Goal: Task Accomplishment & Management: Use online tool/utility

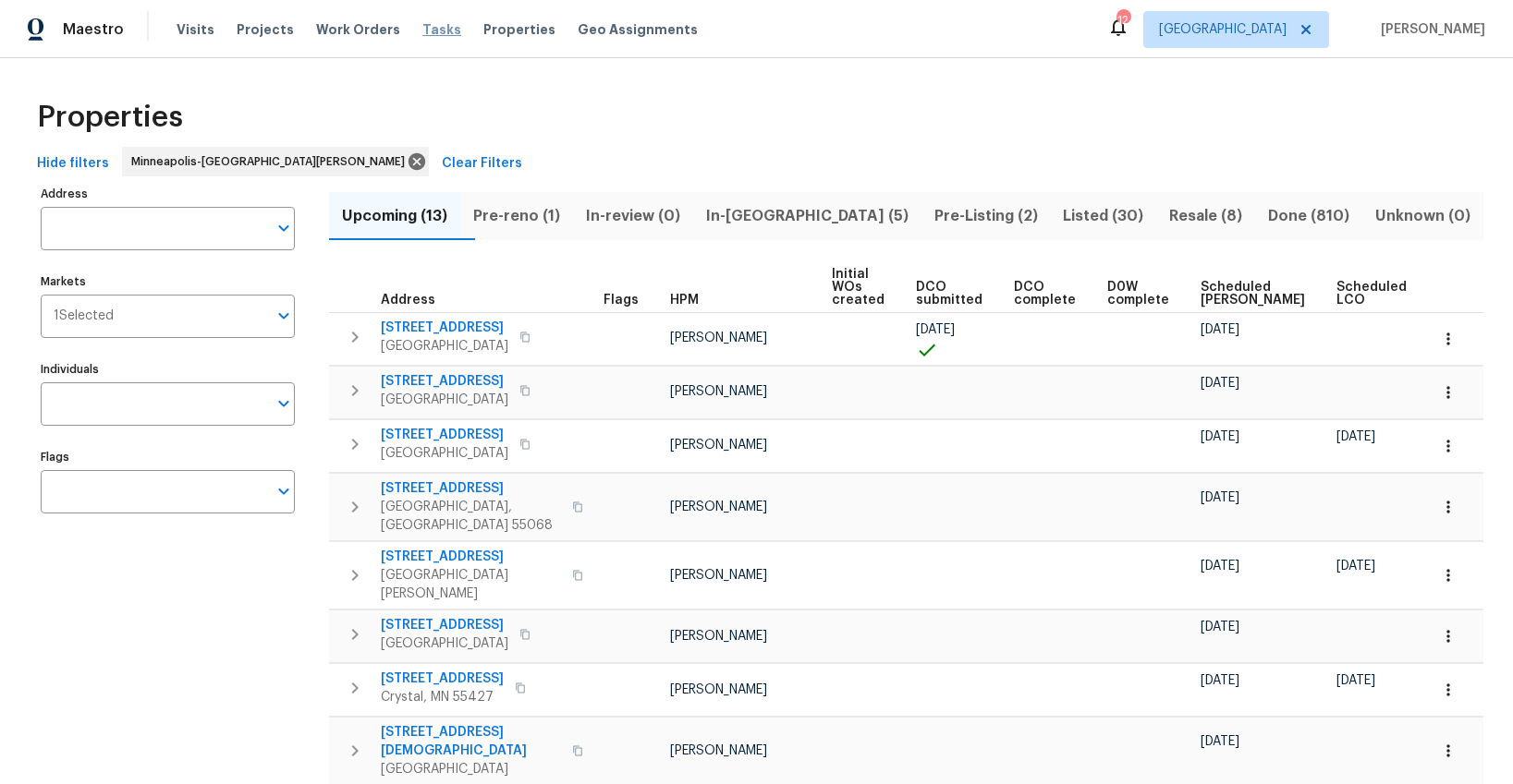
click at [424, 28] on span "Tasks" at bounding box center [442, 29] width 39 height 13
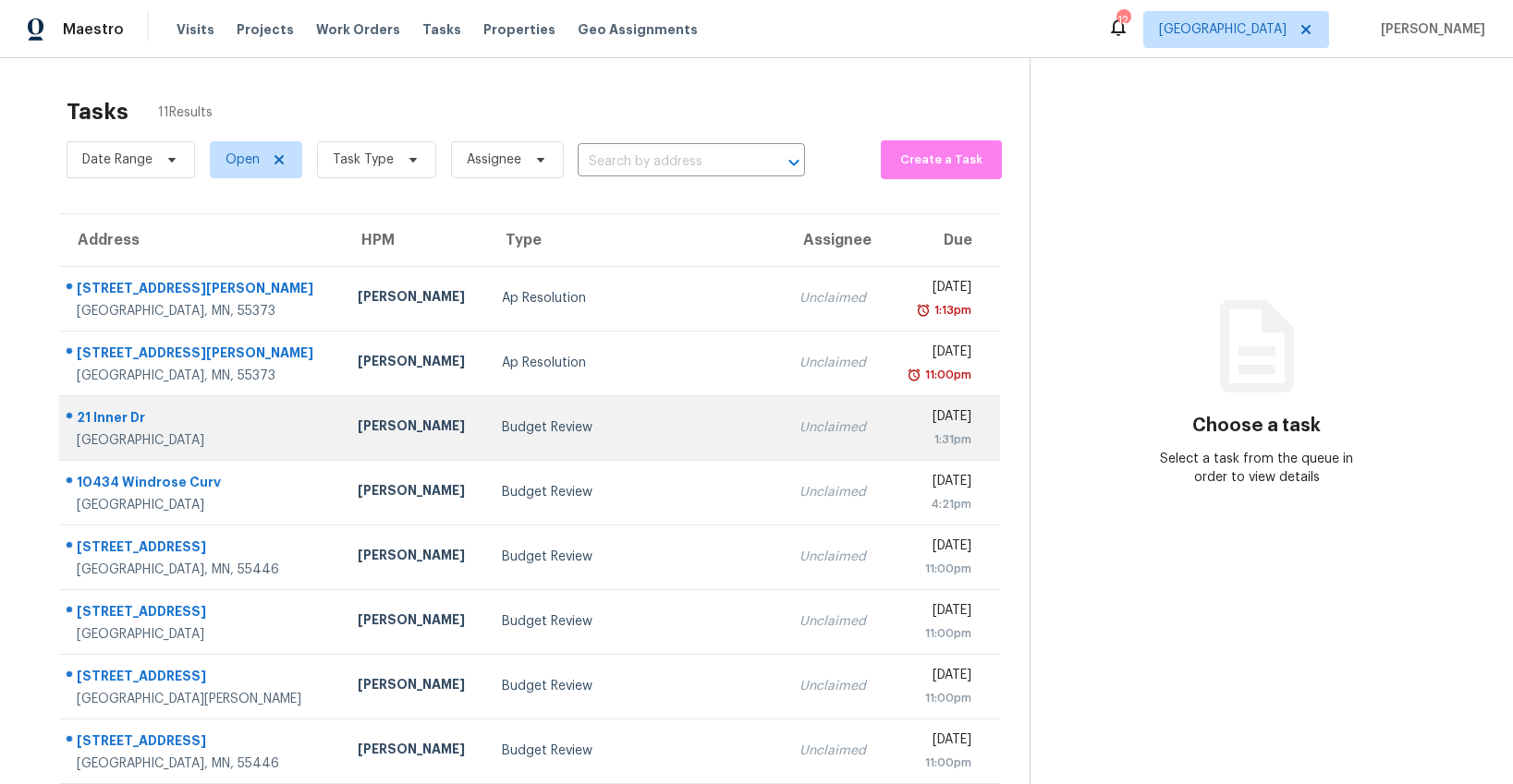
click at [487, 441] on td "Budget Review" at bounding box center [635, 427] width 298 height 64
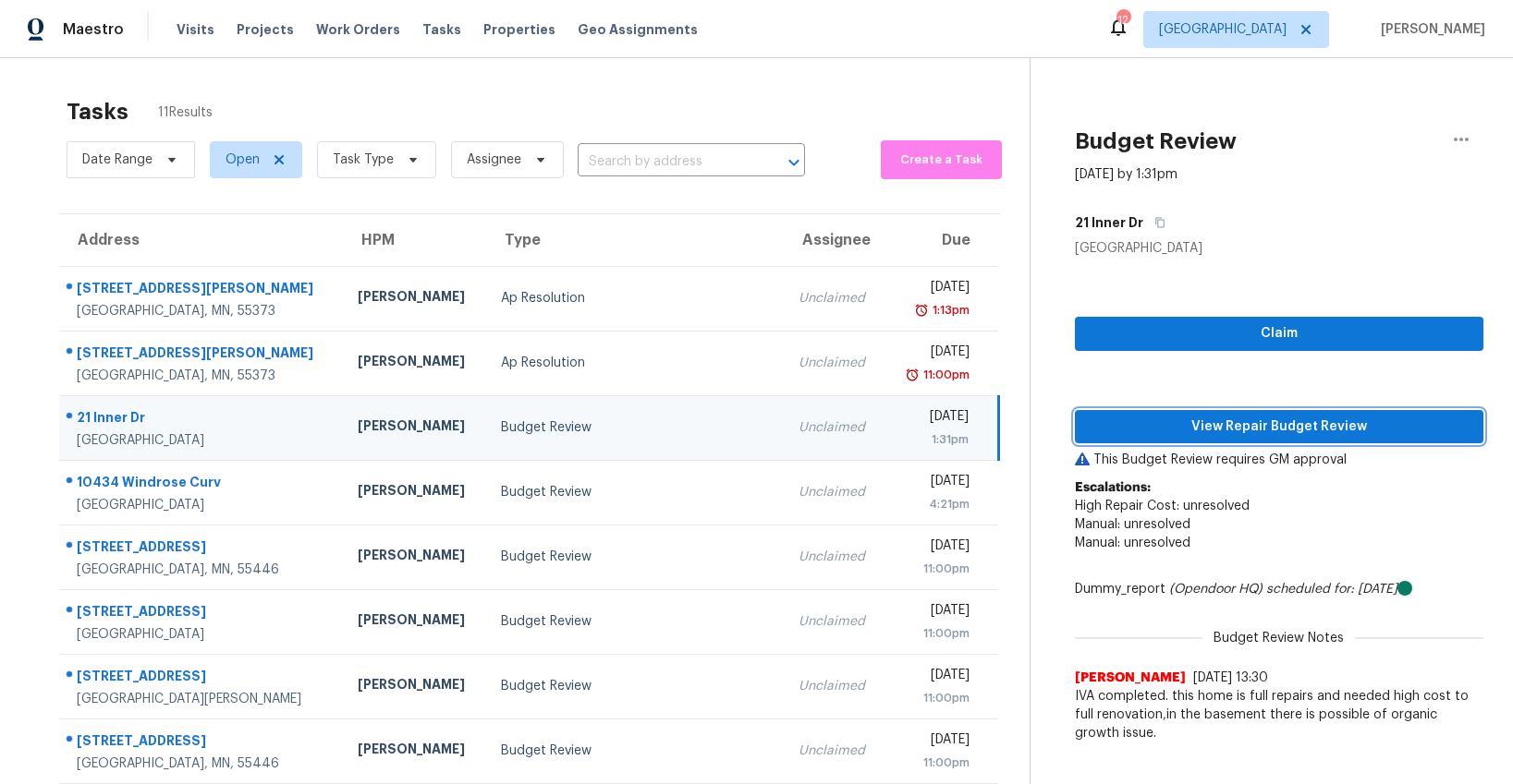
click at [1143, 421] on span "View Repair Budget Review" at bounding box center [1279, 427] width 378 height 23
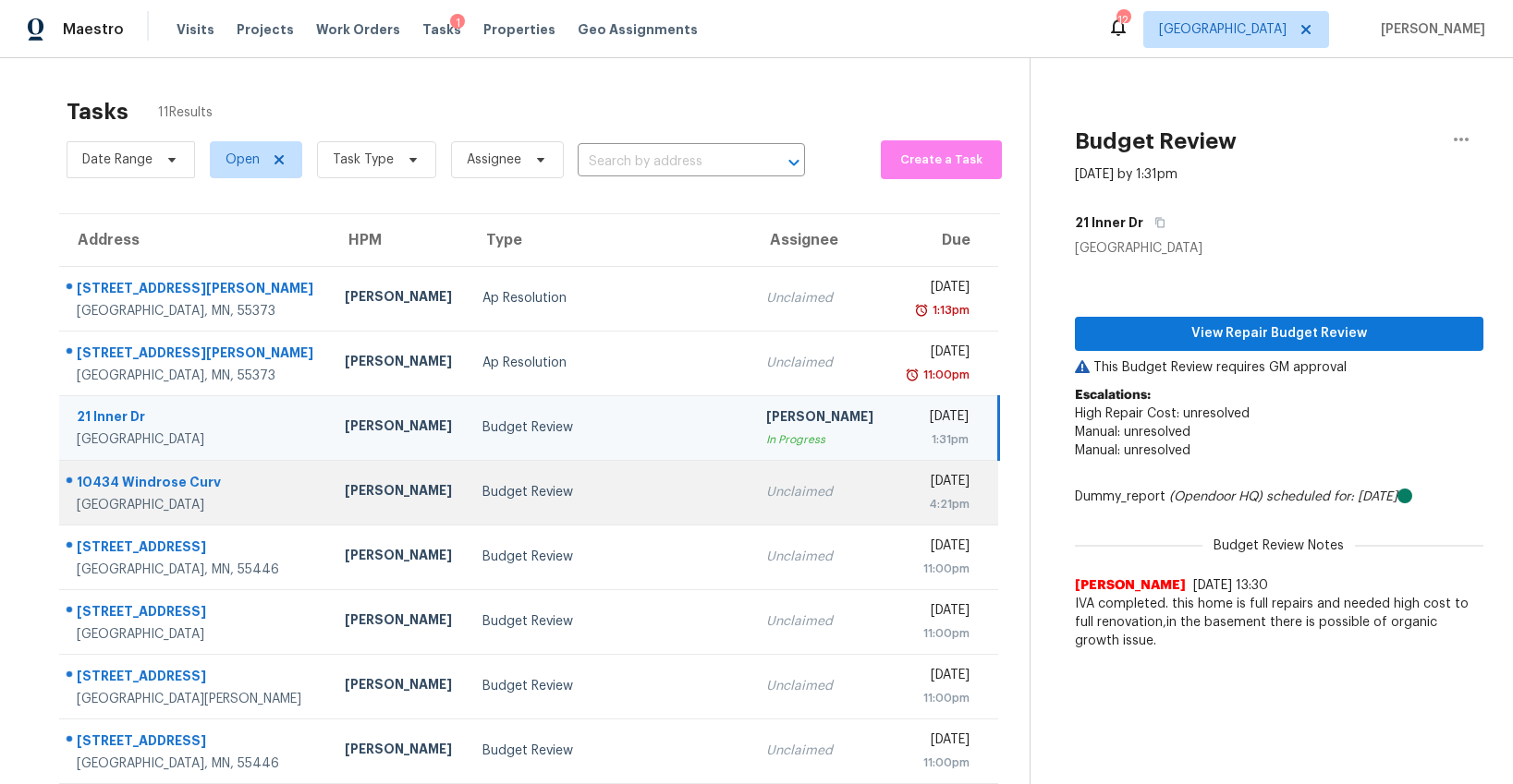
click at [467, 505] on td "Budget Review" at bounding box center [609, 492] width 284 height 64
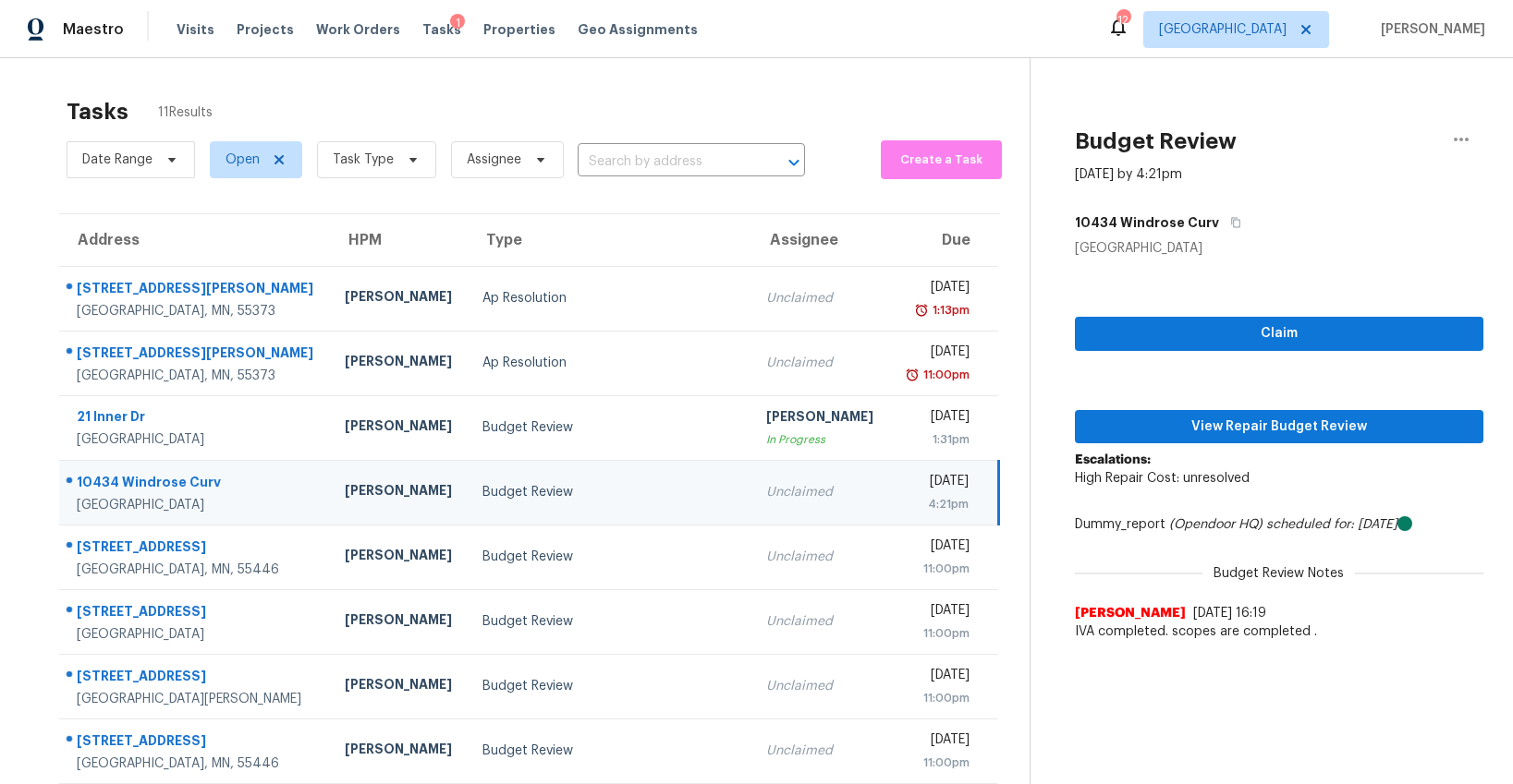
scroll to position [2, 0]
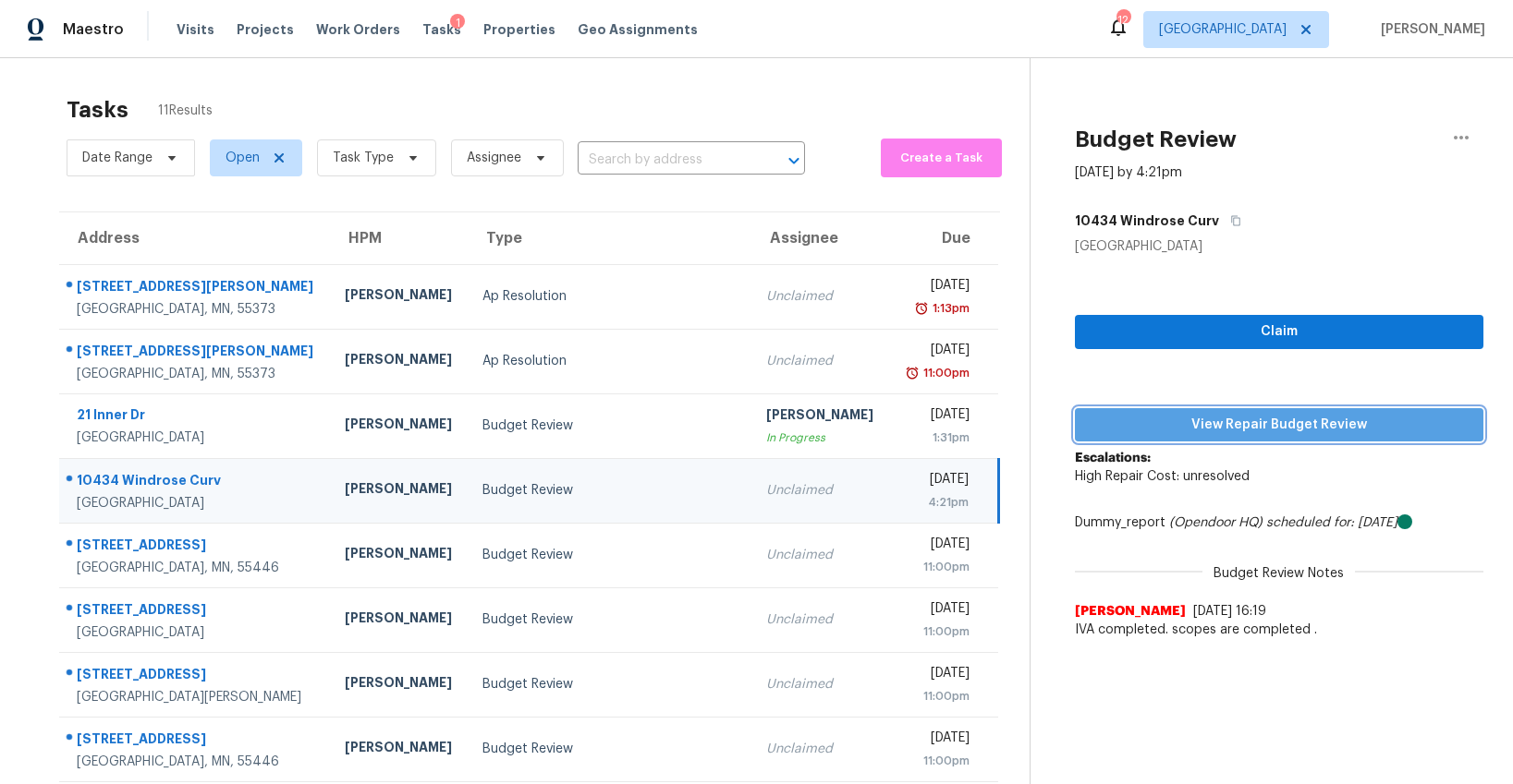
click at [1135, 418] on span "View Repair Budget Review" at bounding box center [1279, 425] width 378 height 23
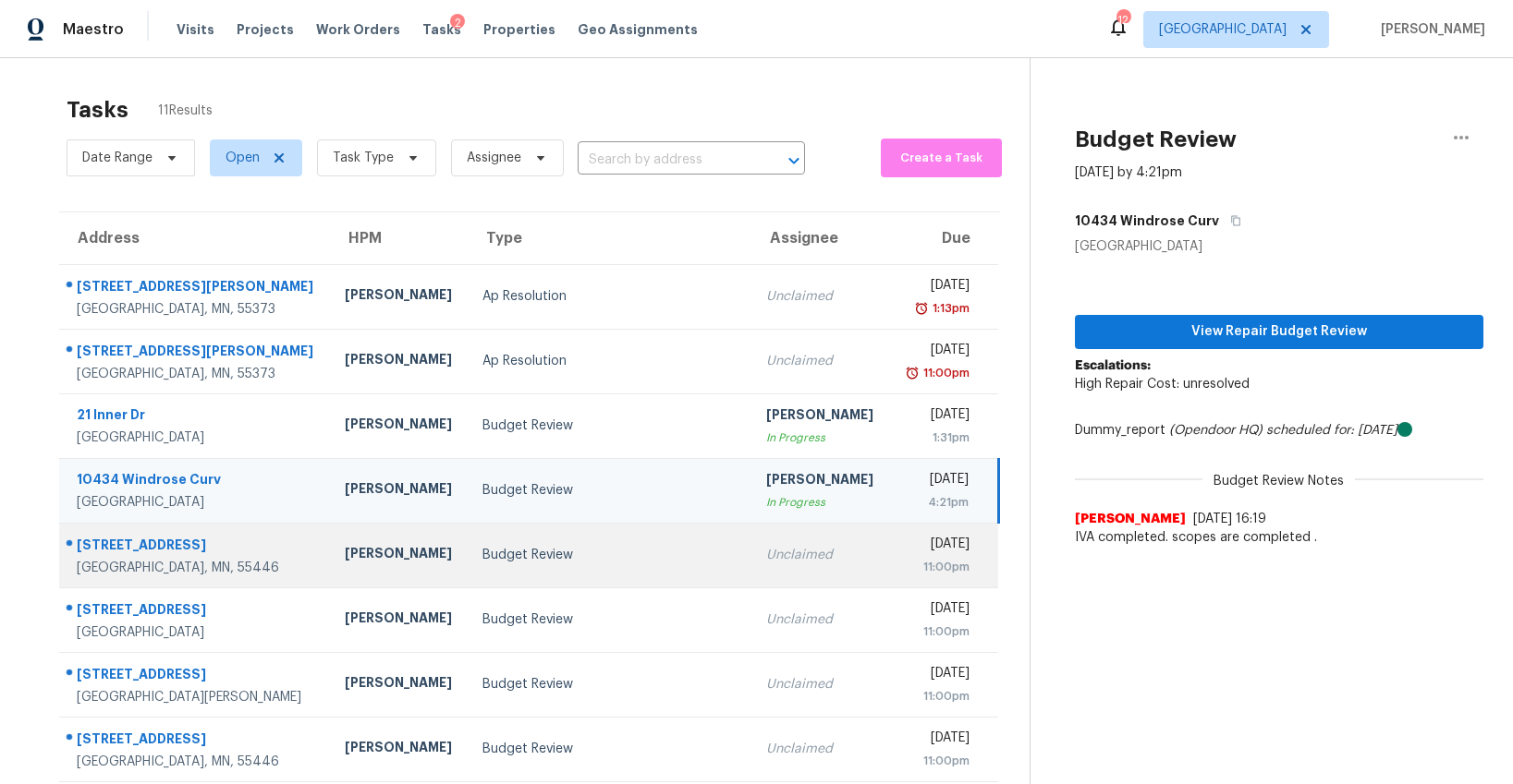
click at [645, 540] on td "Budget Review" at bounding box center [609, 555] width 284 height 64
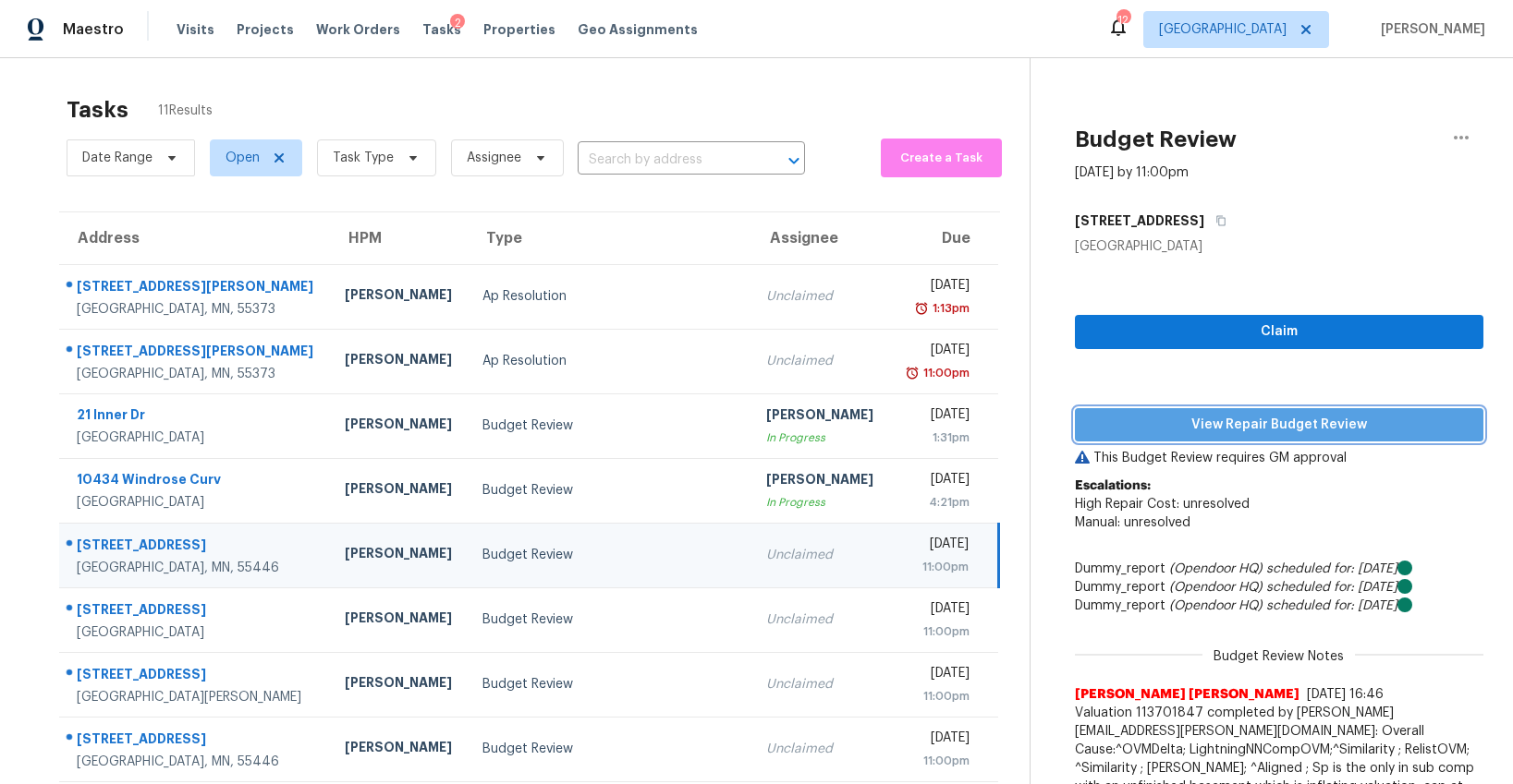
click at [1179, 420] on span "View Repair Budget Review" at bounding box center [1279, 425] width 378 height 23
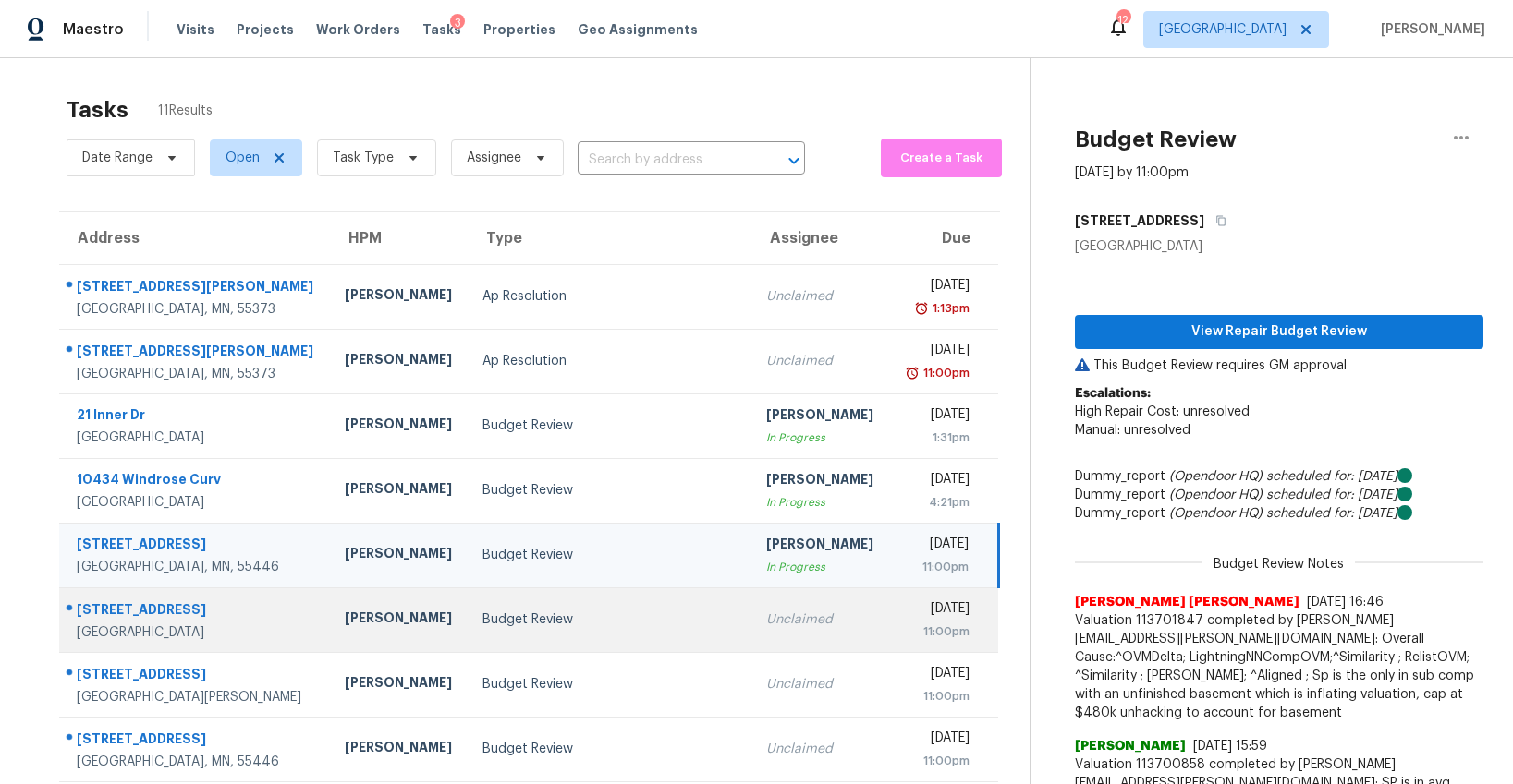
click at [569, 610] on div "Budget Review" at bounding box center [610, 619] width 255 height 19
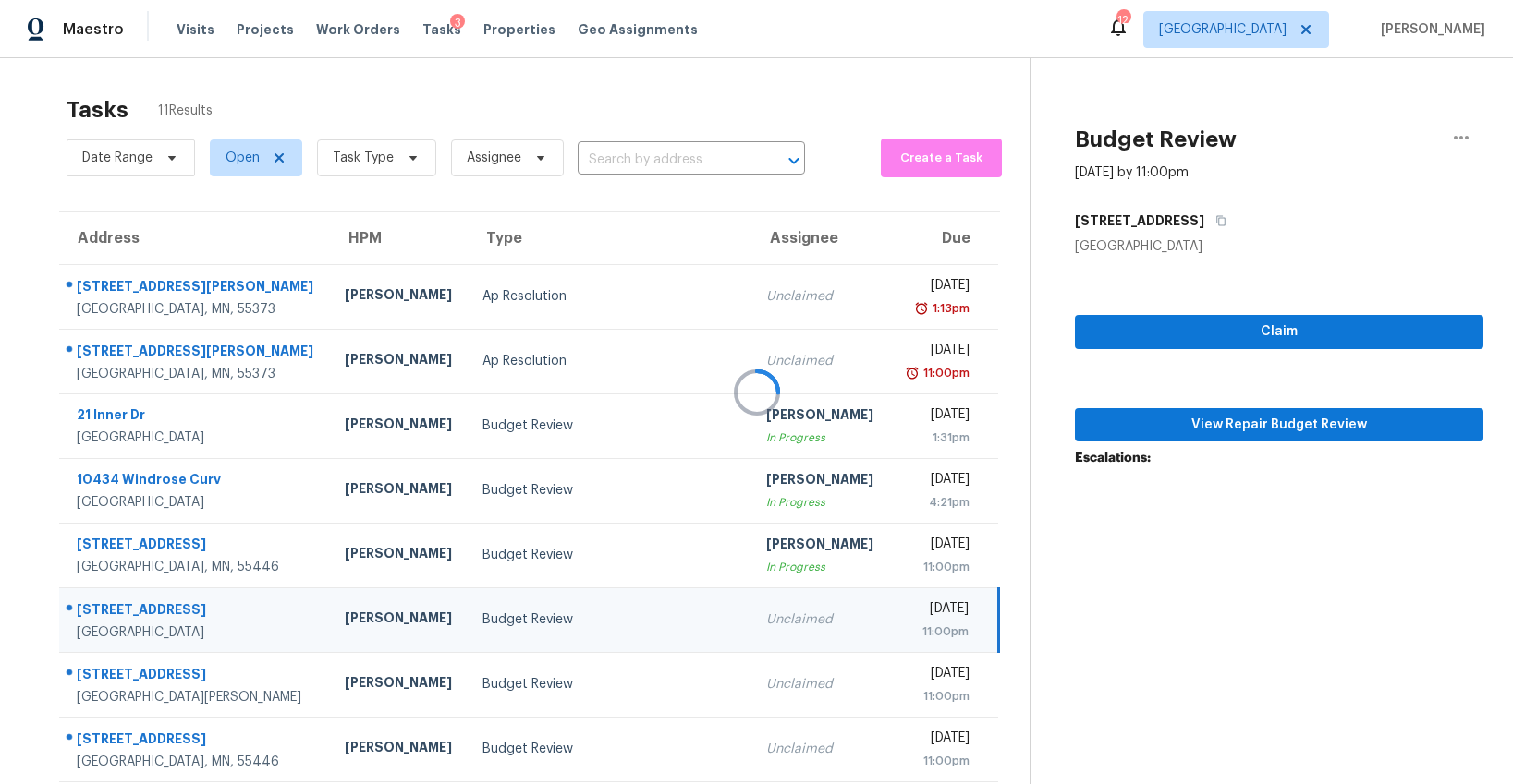
scroll to position [178, 0]
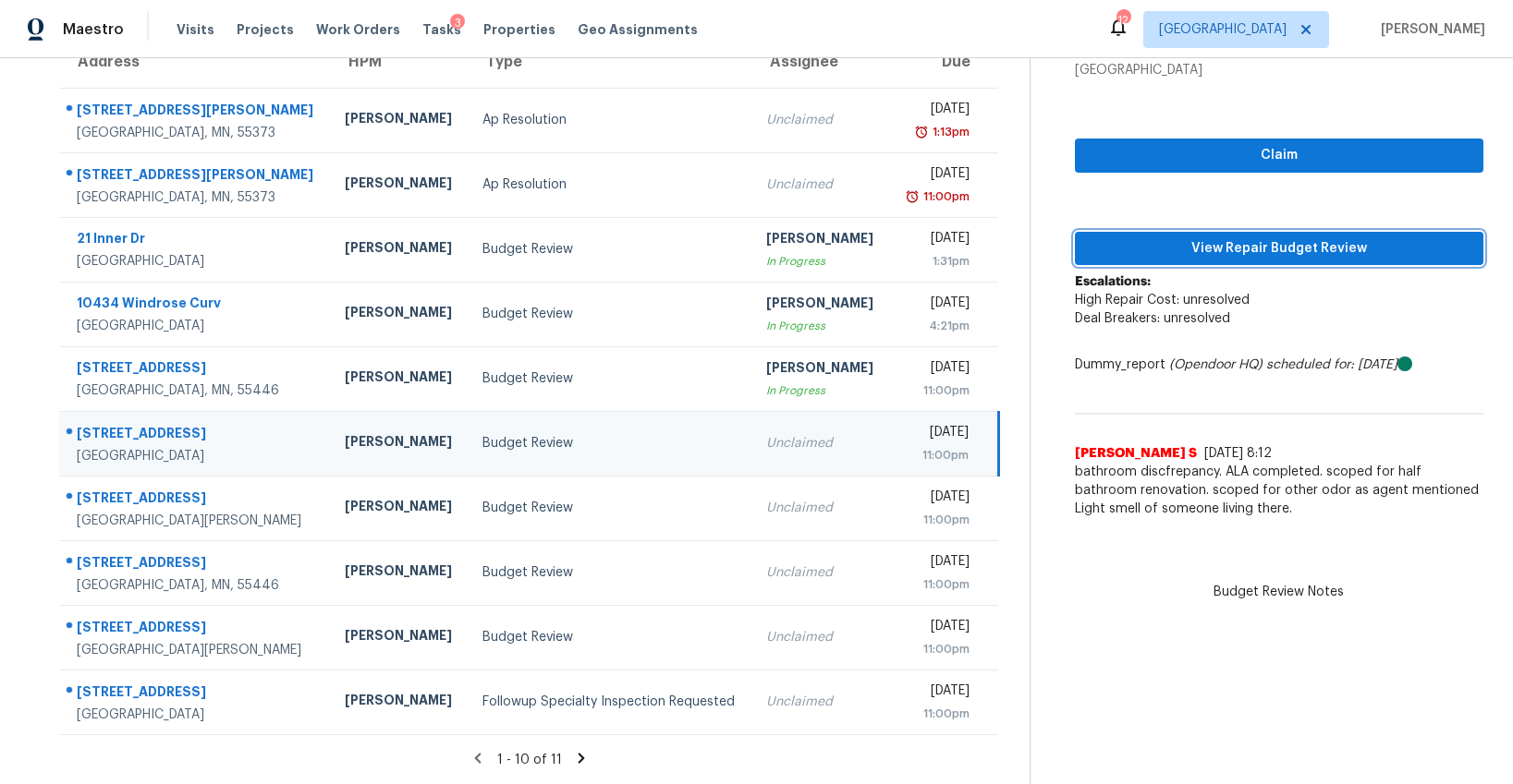
click at [1258, 246] on span "View Repair Budget Review" at bounding box center [1279, 249] width 378 height 23
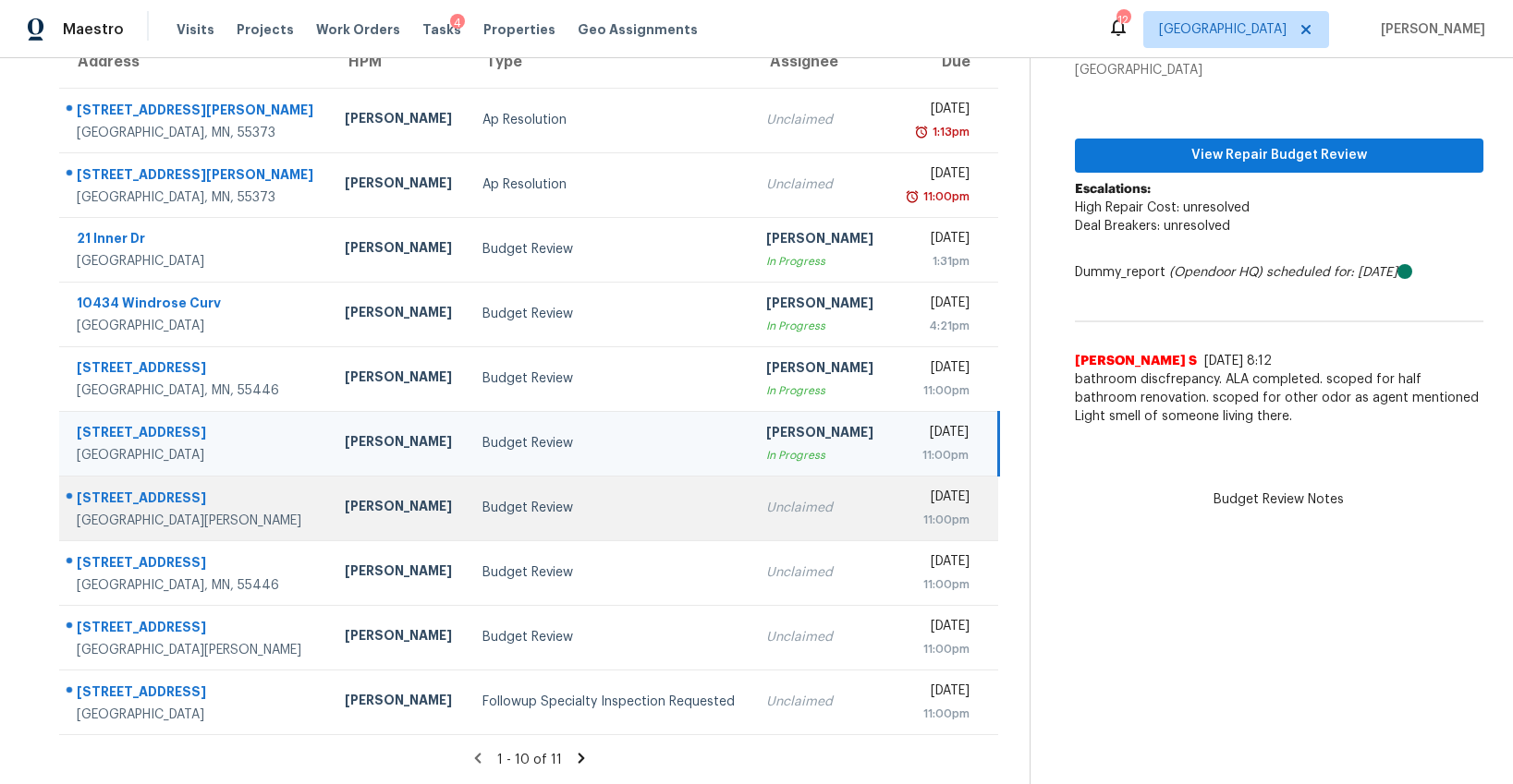
click at [584, 512] on div "Budget Review" at bounding box center [610, 508] width 255 height 19
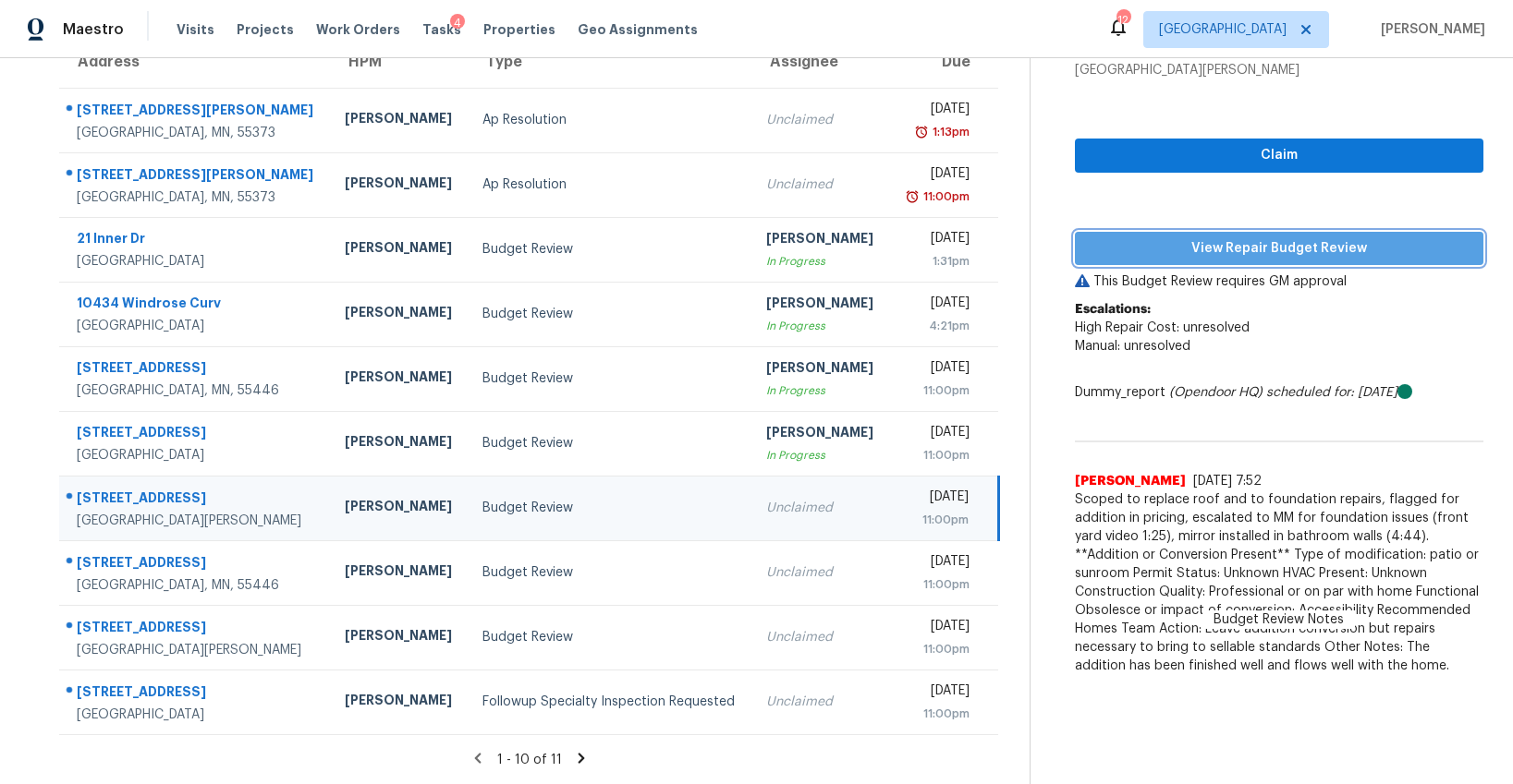
click at [1233, 252] on span "View Repair Budget Review" at bounding box center [1279, 249] width 378 height 23
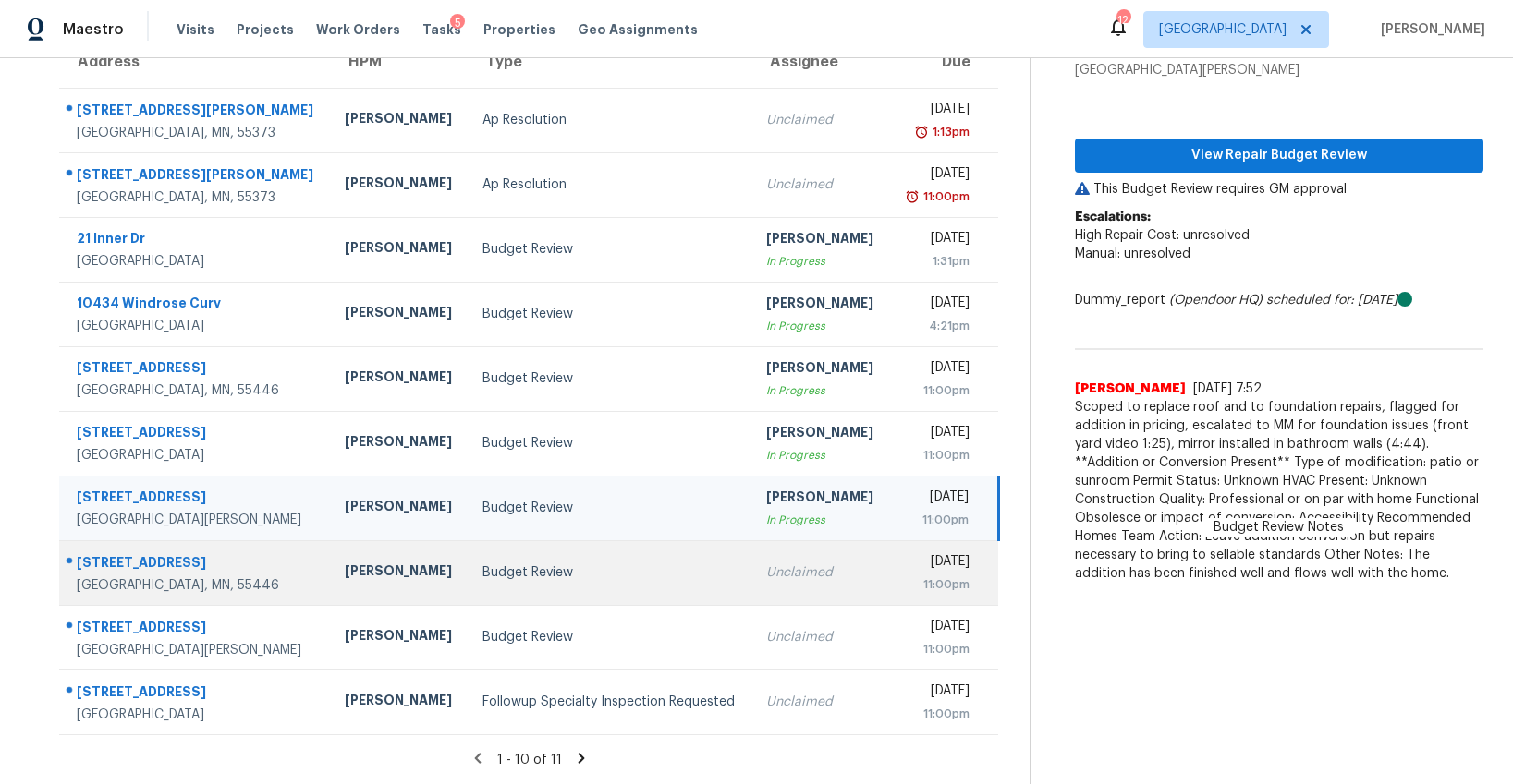
click at [528, 582] on td "Budget Review" at bounding box center [609, 572] width 284 height 64
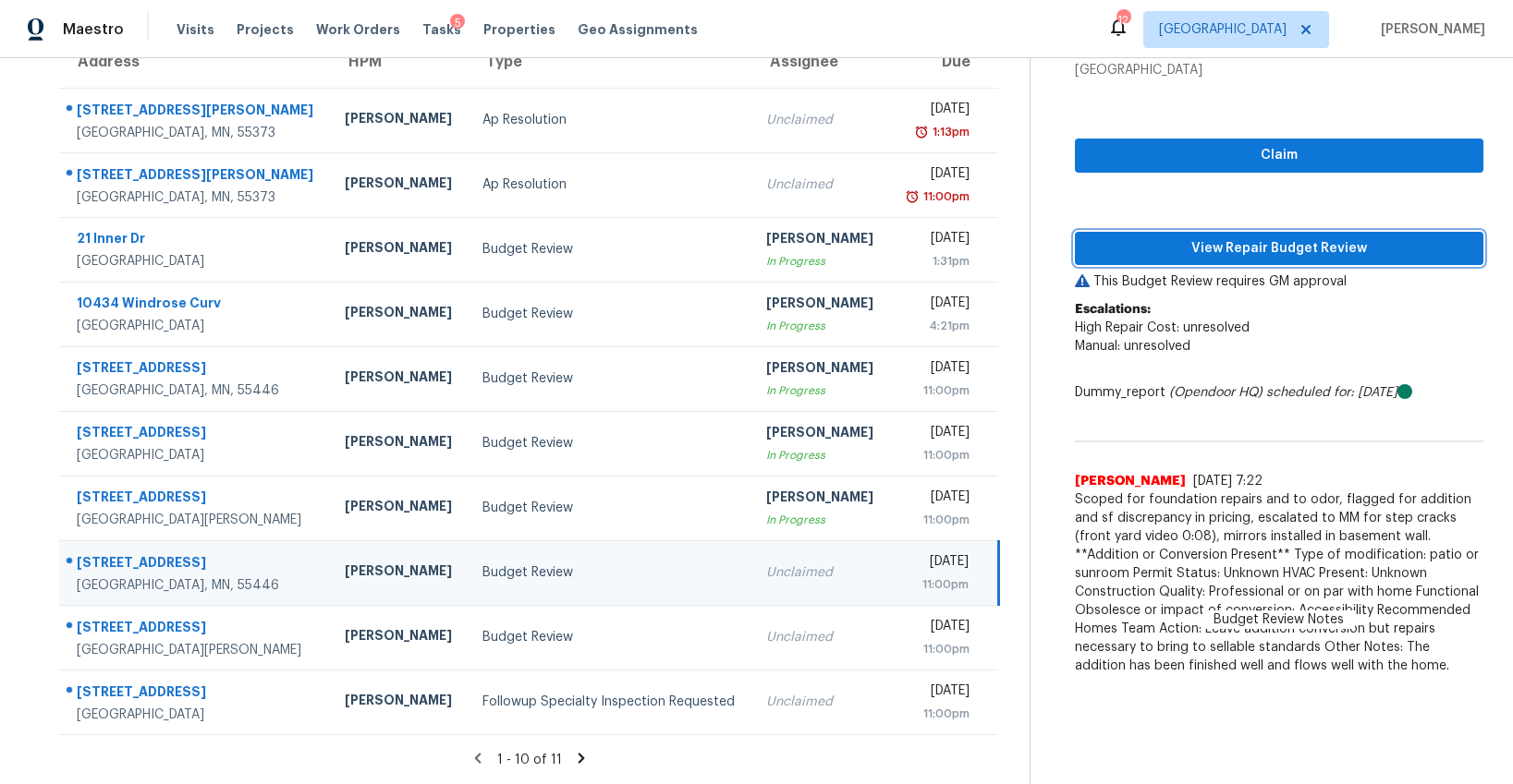
click at [1238, 255] on span "View Repair Budget Review" at bounding box center [1279, 249] width 378 height 23
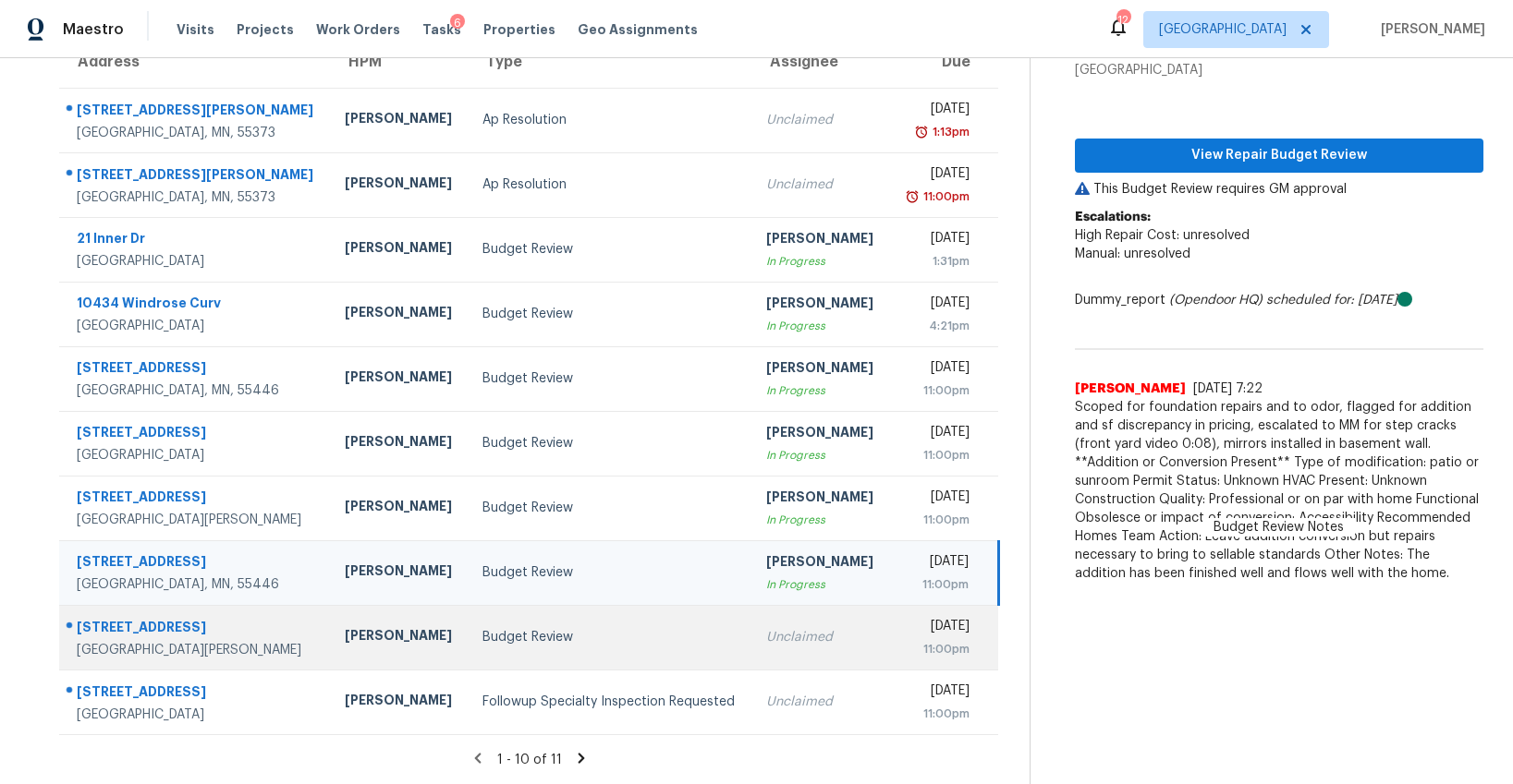
click at [609, 651] on td "Budget Review" at bounding box center [609, 637] width 284 height 64
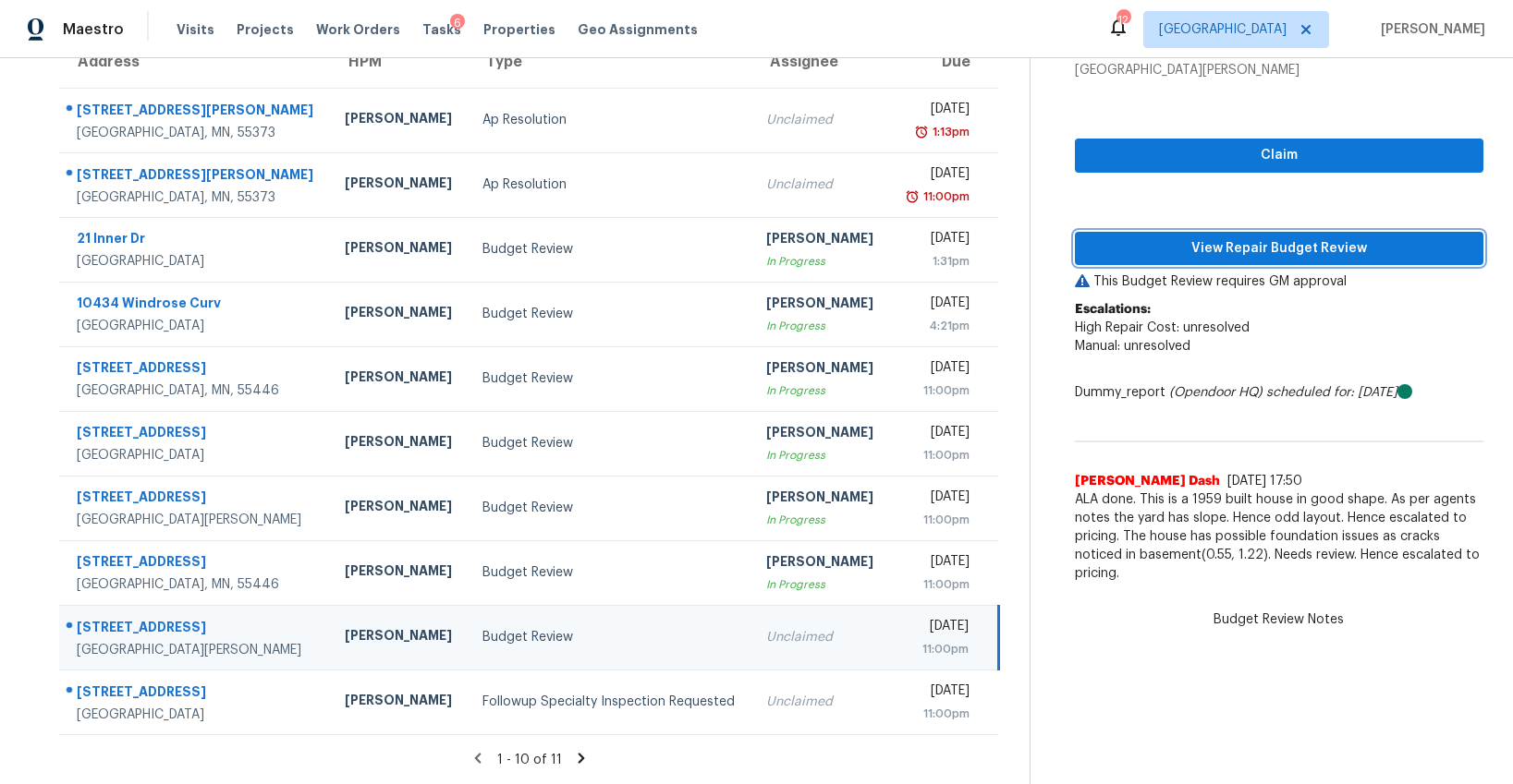
click at [1237, 256] on span "View Repair Budget Review" at bounding box center [1279, 249] width 378 height 23
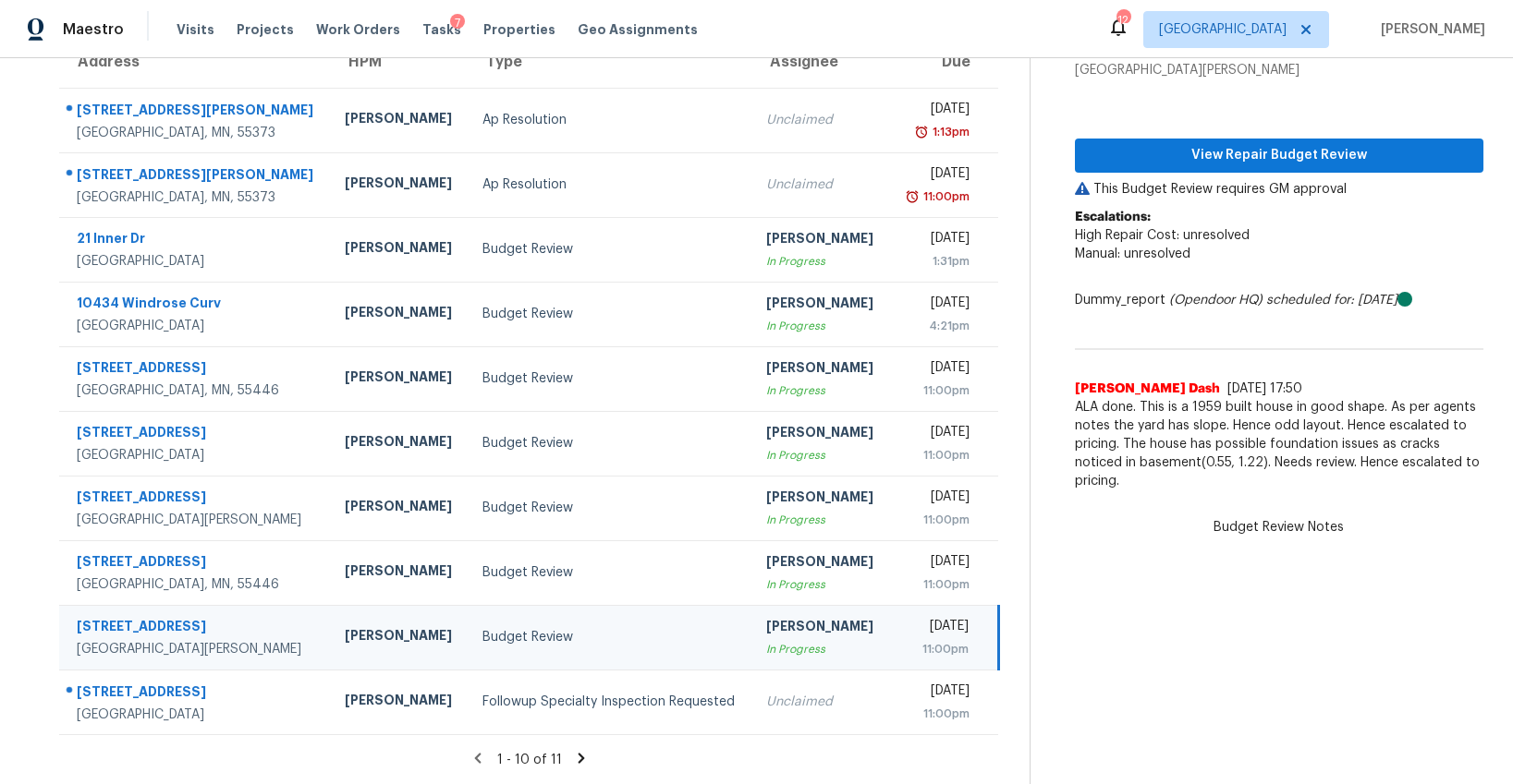
click at [578, 757] on icon at bounding box center [581, 758] width 7 height 10
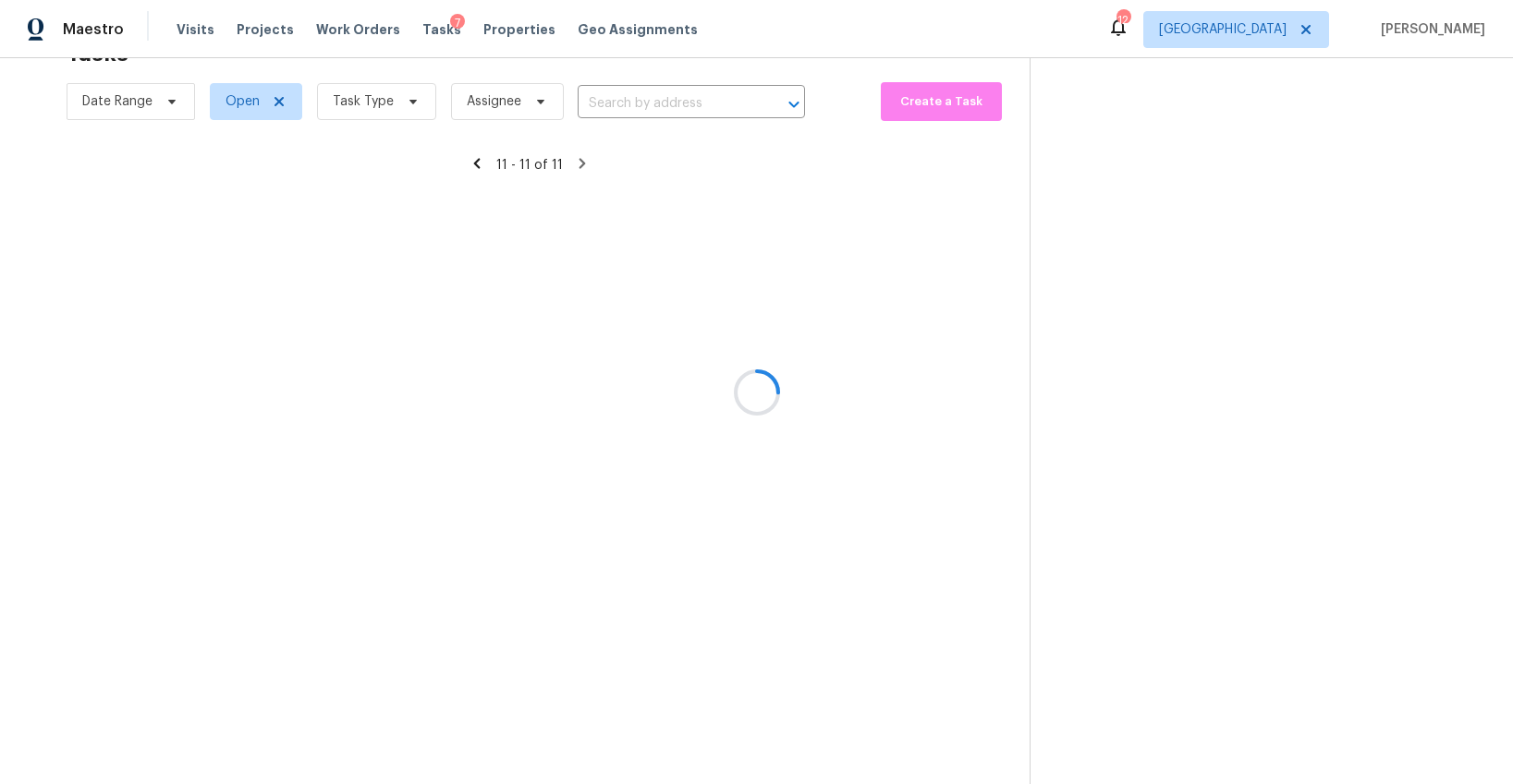
scroll to position [59, 0]
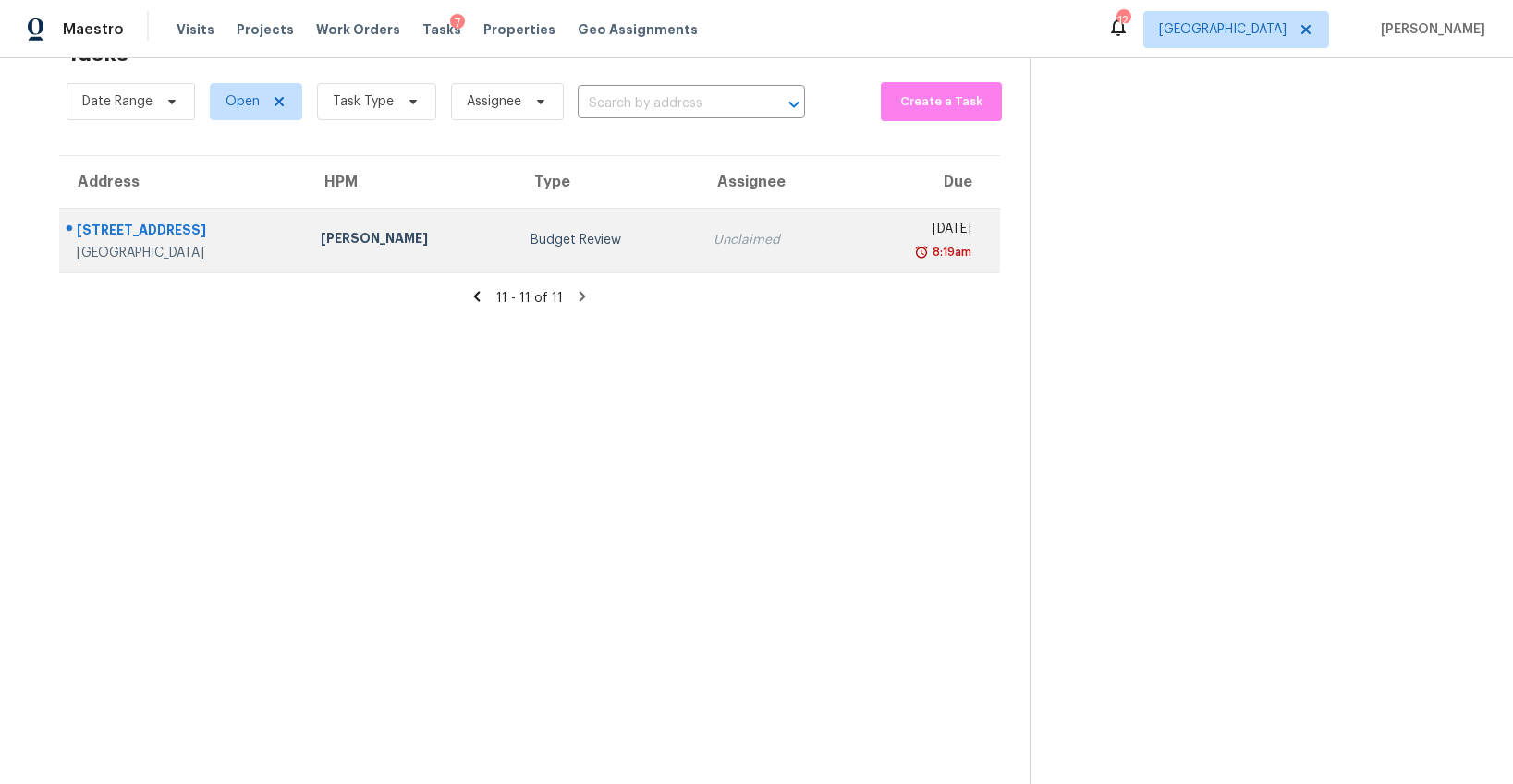
click at [540, 252] on td "Budget Review" at bounding box center [608, 240] width 184 height 64
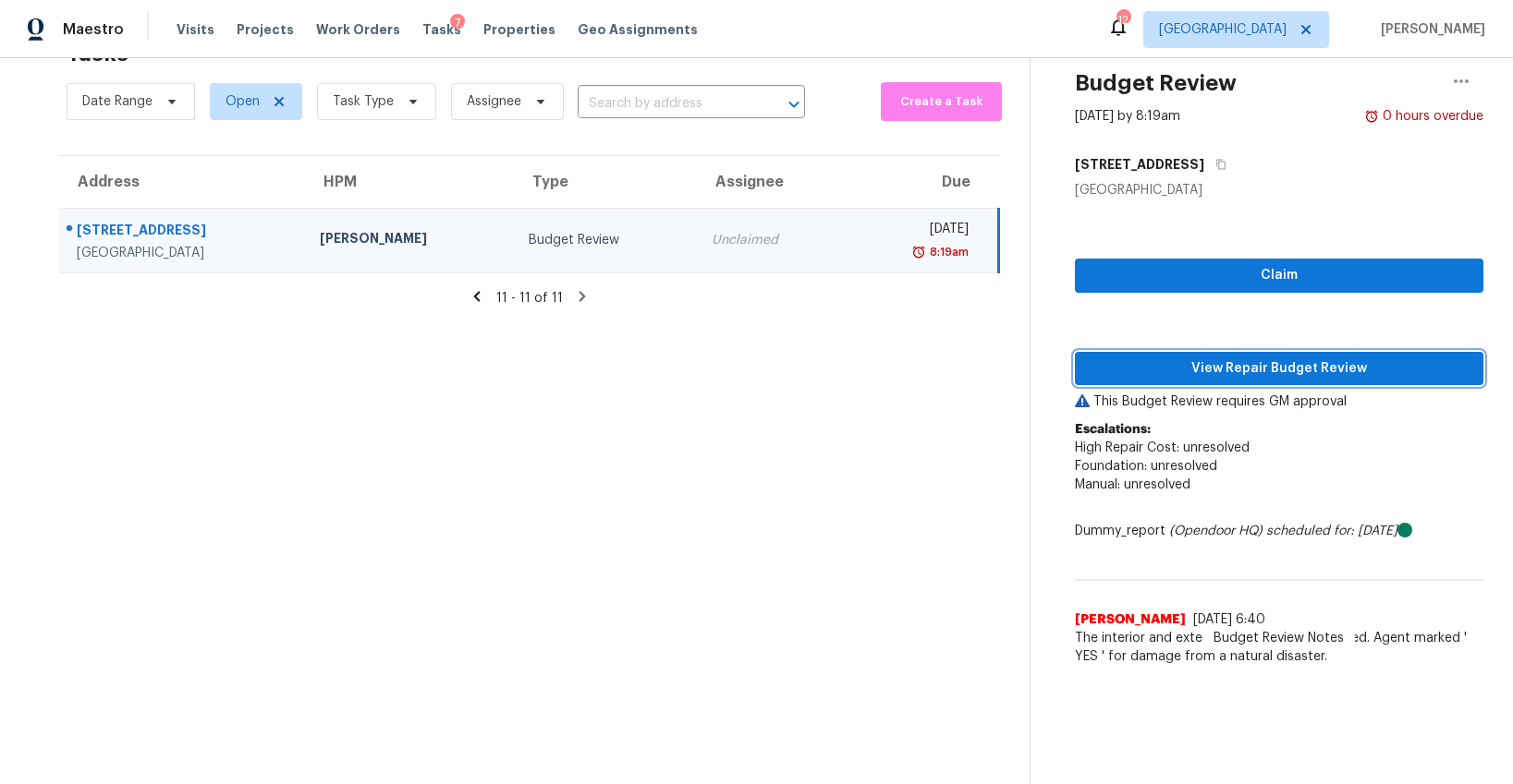
click at [1175, 375] on span "View Repair Budget Review" at bounding box center [1279, 370] width 378 height 23
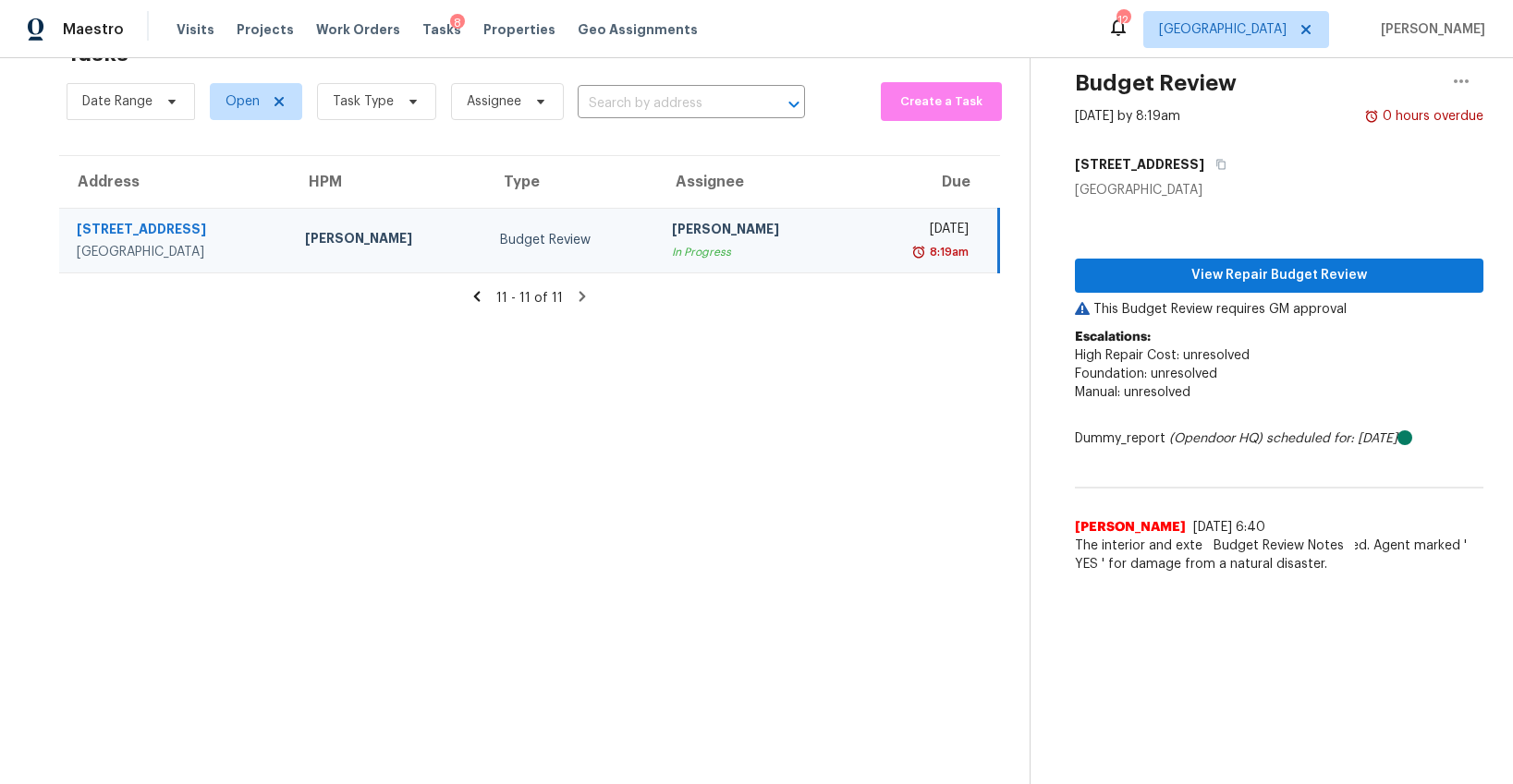
click at [482, 295] on icon at bounding box center [476, 296] width 17 height 17
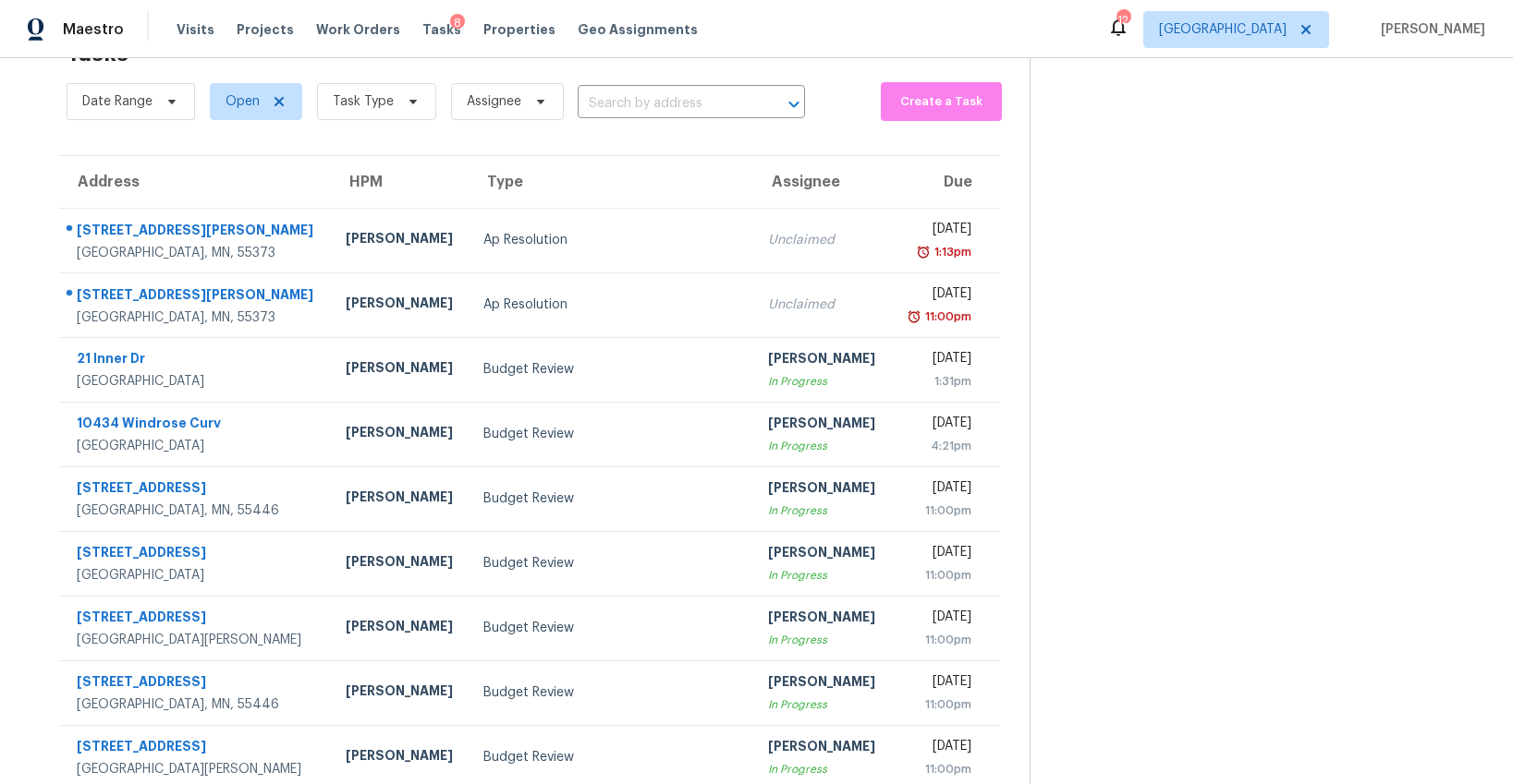
scroll to position [178, 0]
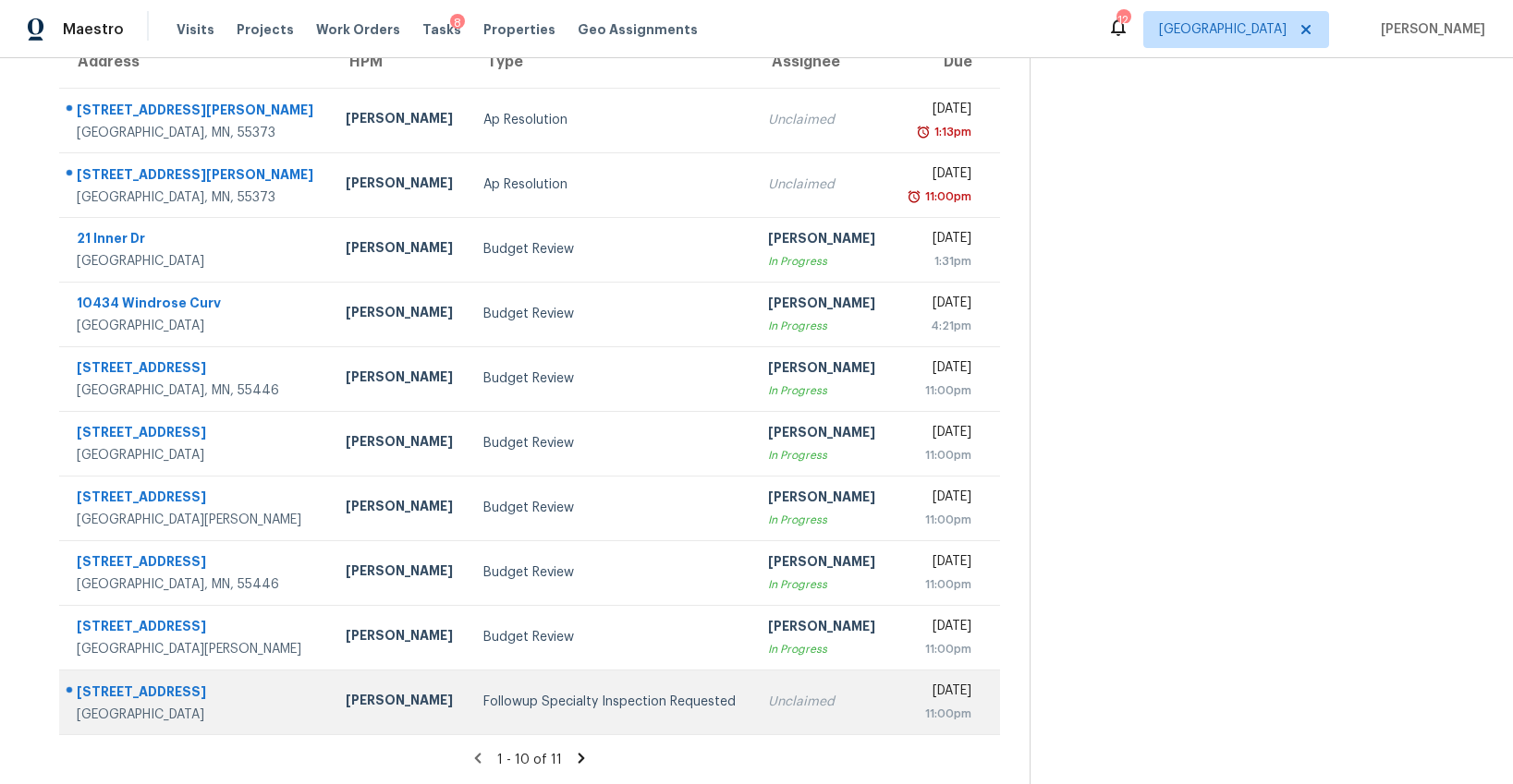
click at [533, 713] on td "Followup Specialty Inspection Requested" at bounding box center [611, 702] width 285 height 64
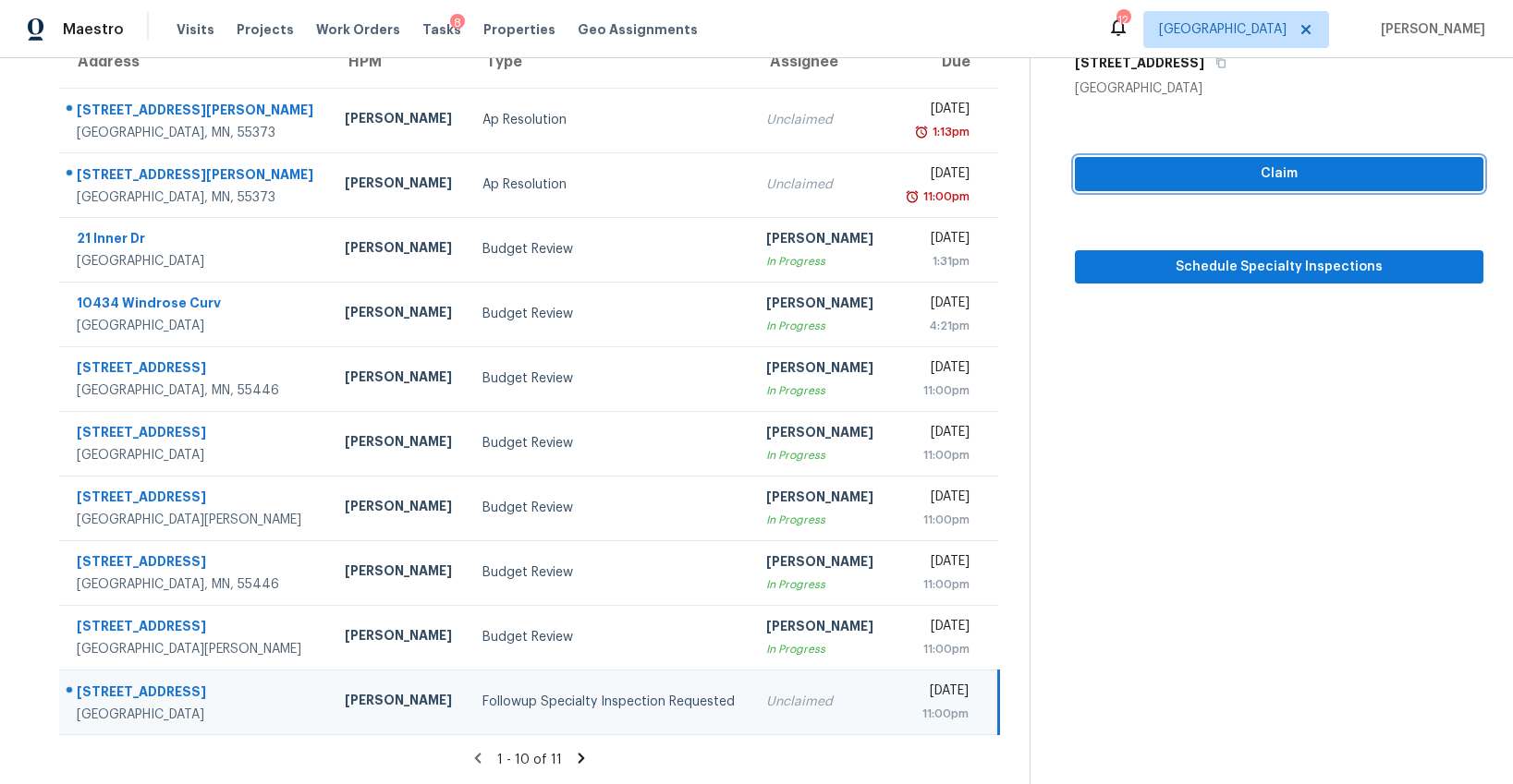
click at [1249, 167] on span "Claim" at bounding box center [1279, 175] width 378 height 23
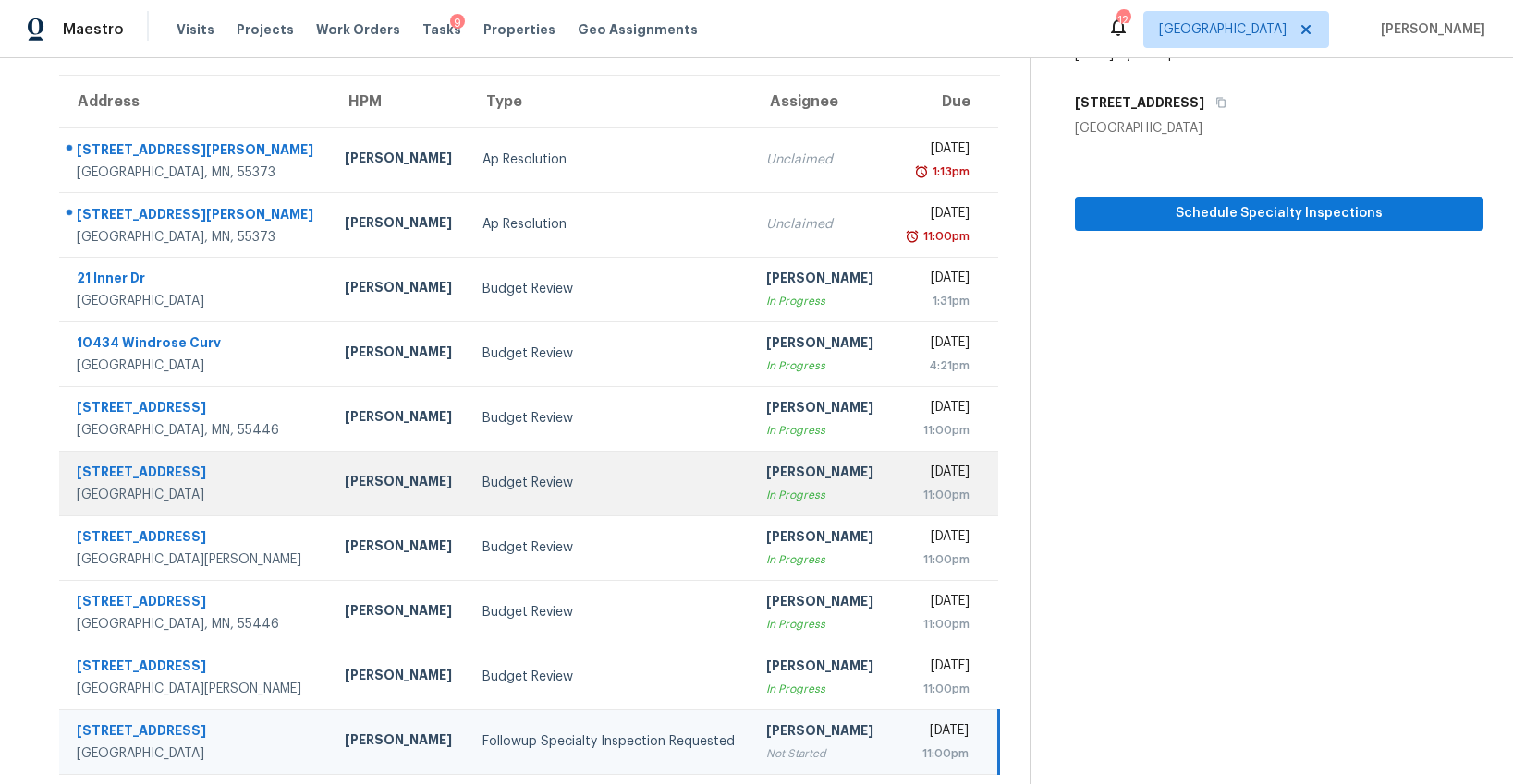
scroll to position [0, 0]
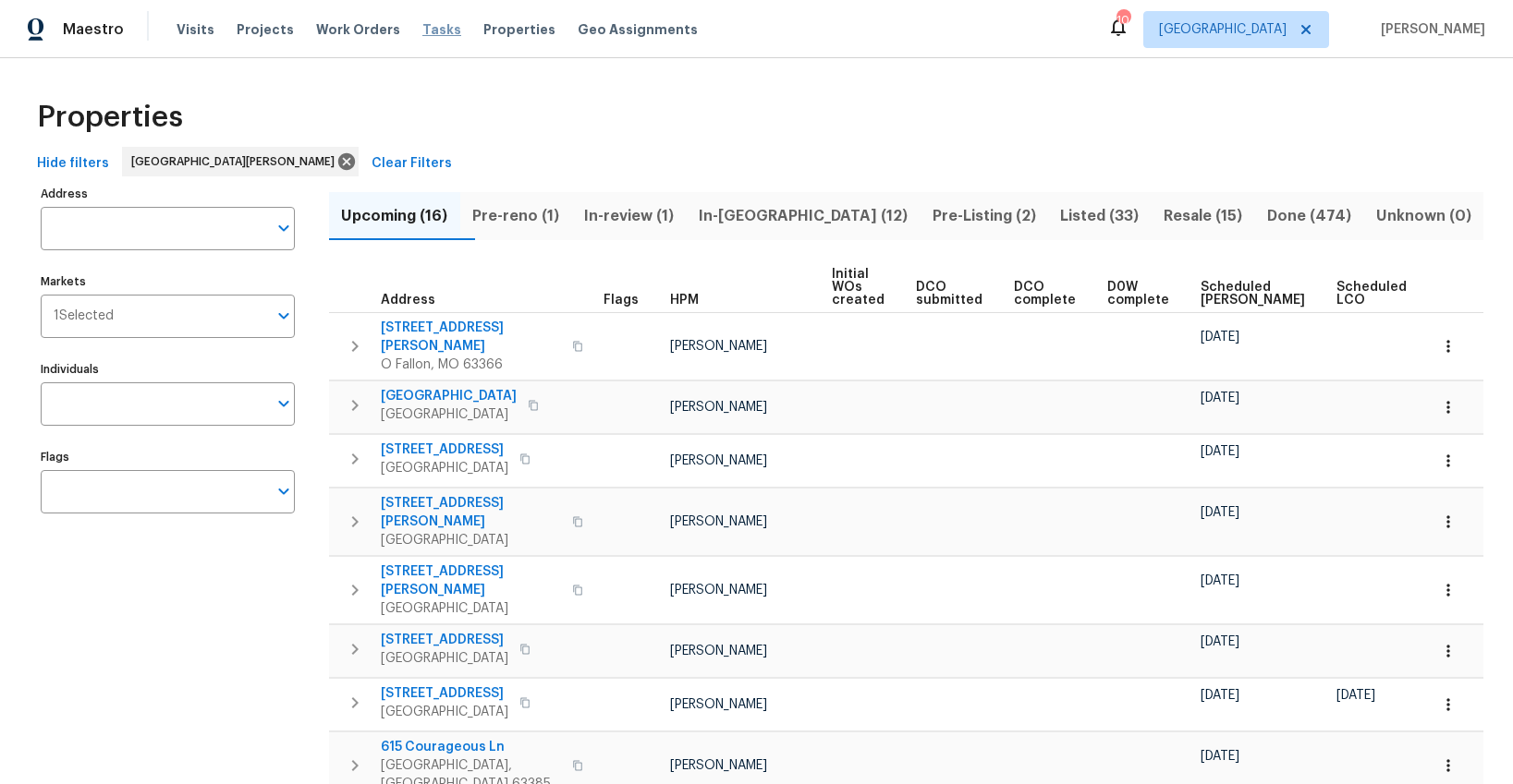
click at [428, 33] on span "Tasks" at bounding box center [442, 29] width 39 height 13
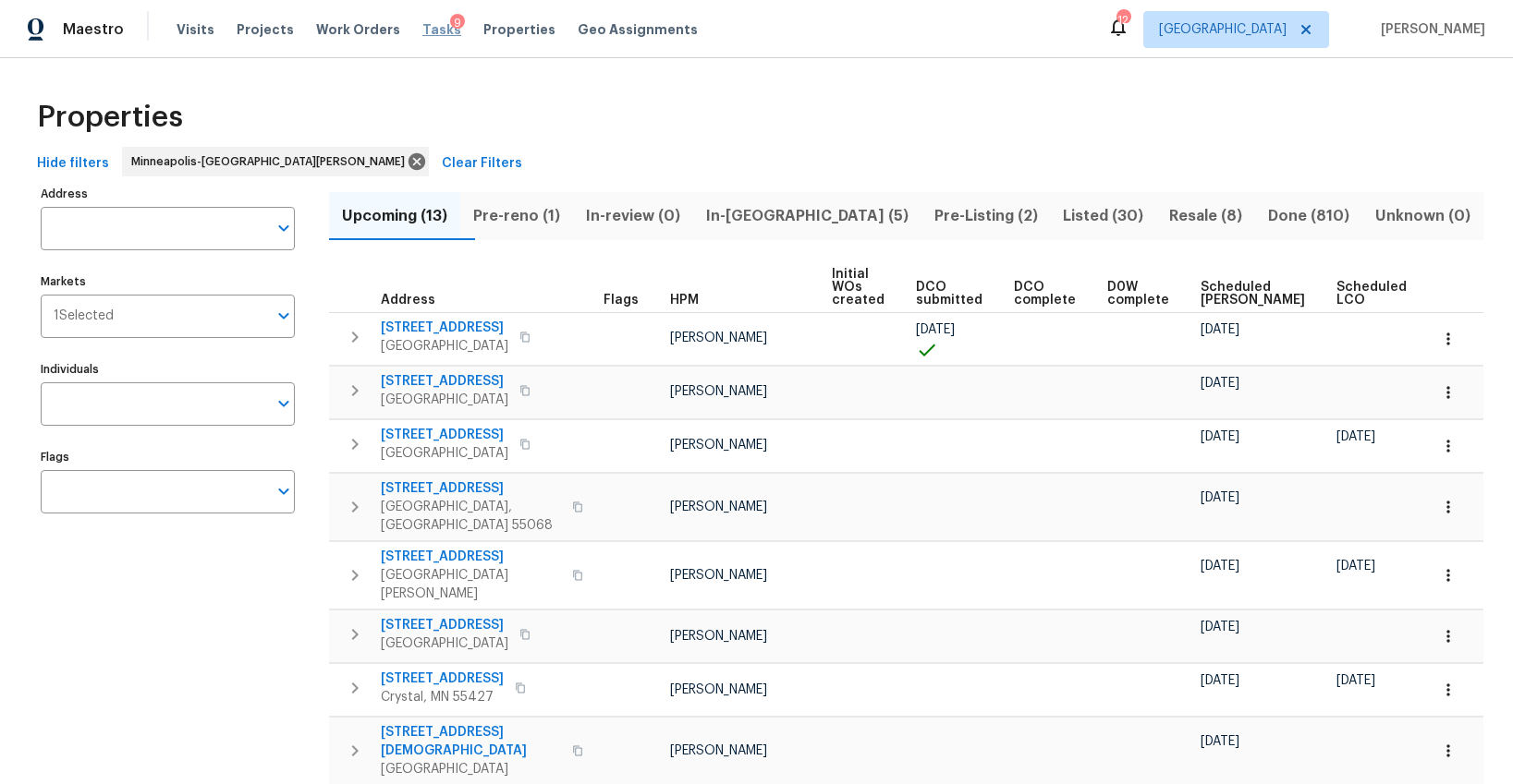
click at [422, 31] on span "Tasks" at bounding box center [442, 29] width 39 height 13
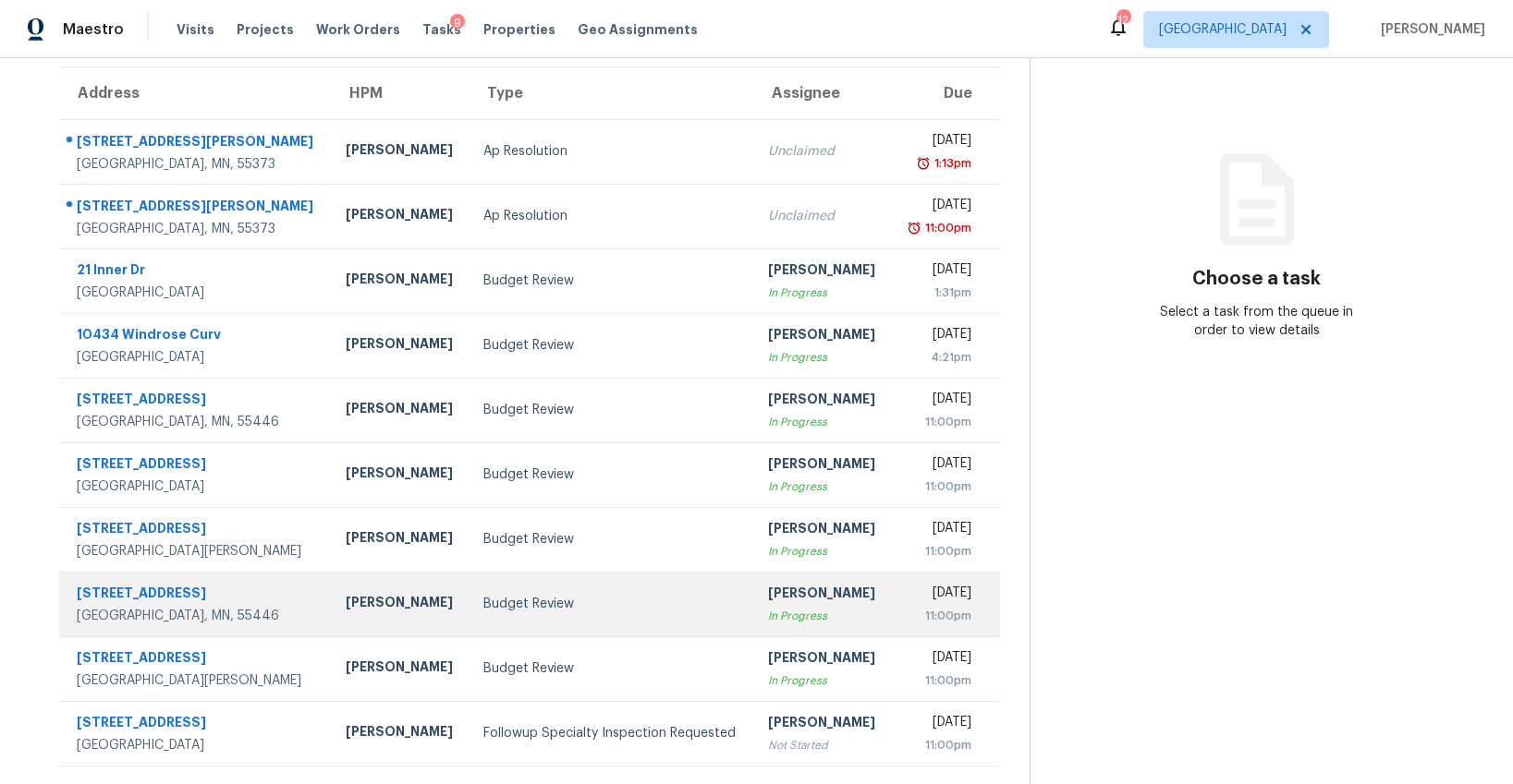
scroll to position [178, 0]
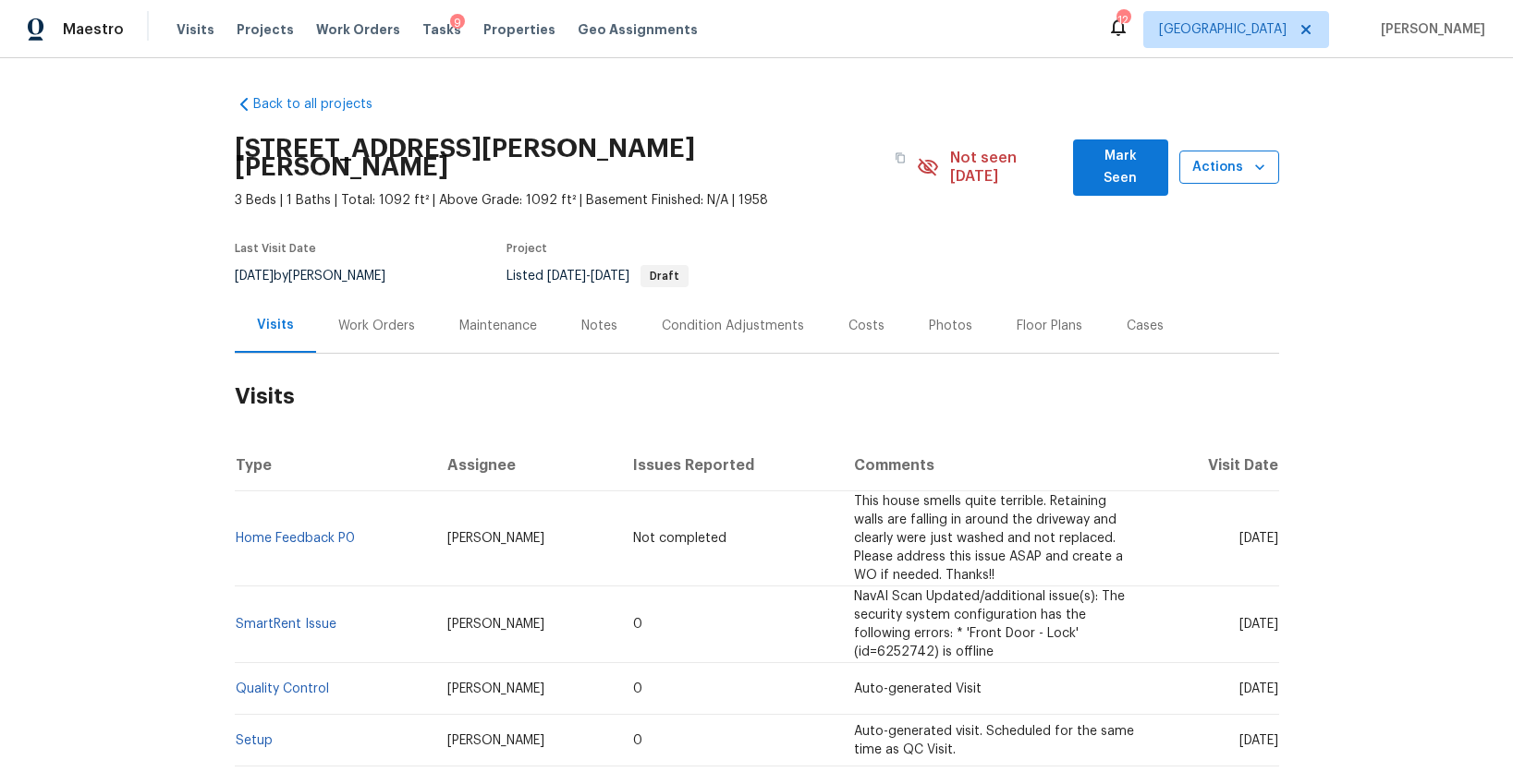
click at [1201, 159] on span "Actions" at bounding box center [1229, 168] width 70 height 23
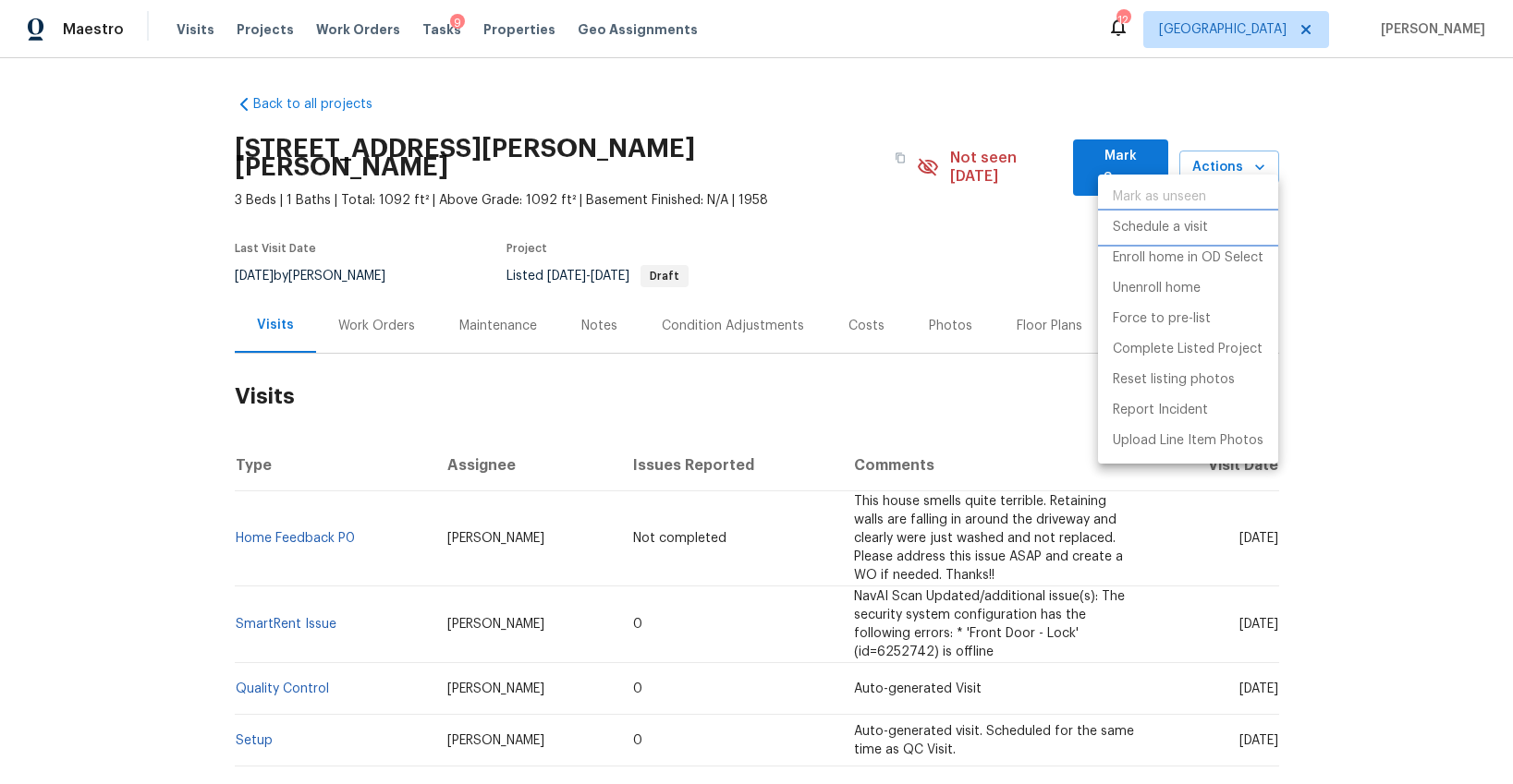
click at [1154, 223] on p "Schedule a visit" at bounding box center [1161, 228] width 96 height 20
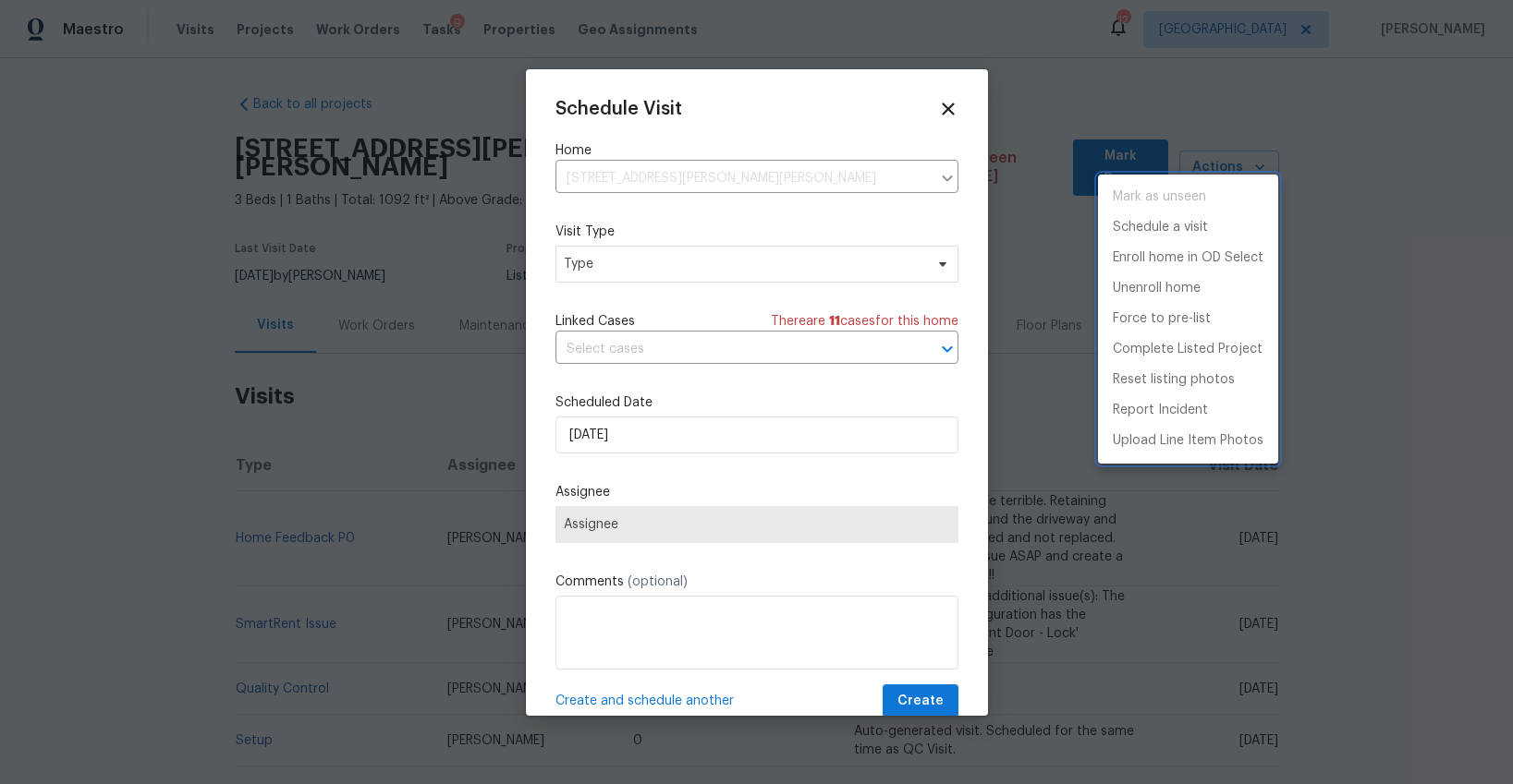
click at [737, 265] on div at bounding box center [756, 392] width 1513 height 784
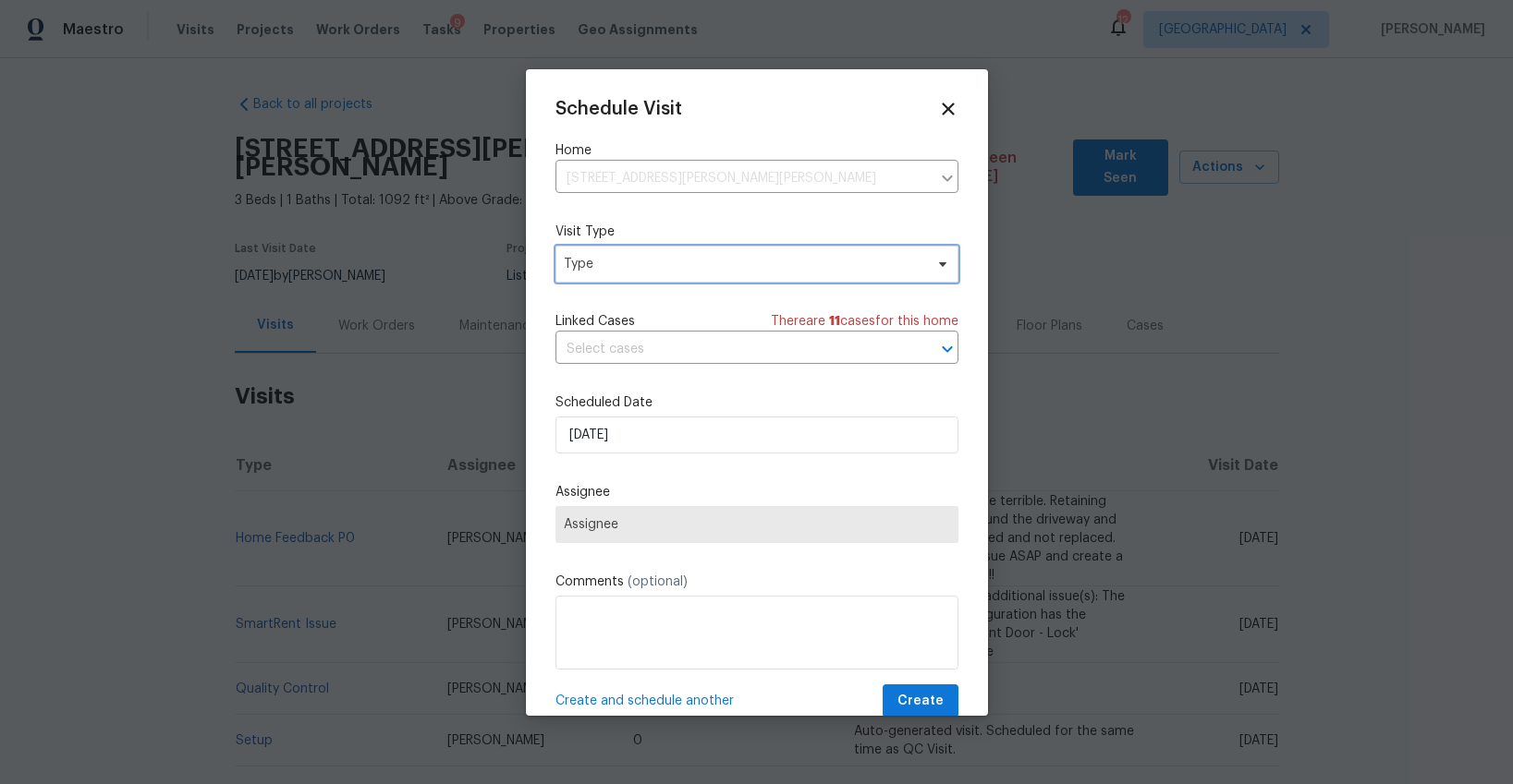
click at [737, 265] on span "Type" at bounding box center [743, 263] width 360 height 19
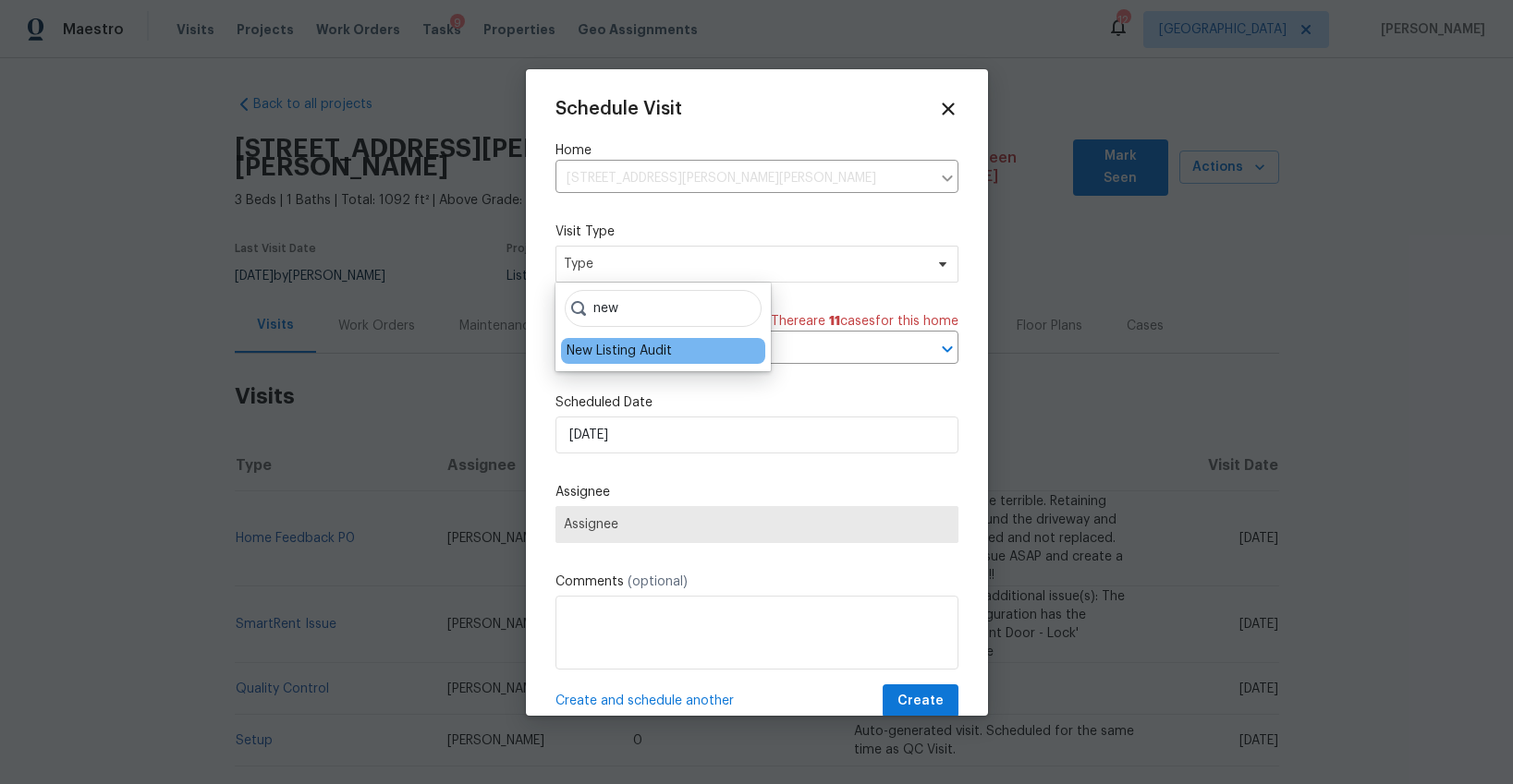
type input "new"
click at [618, 350] on div "New Listing Audit" at bounding box center [619, 351] width 105 height 19
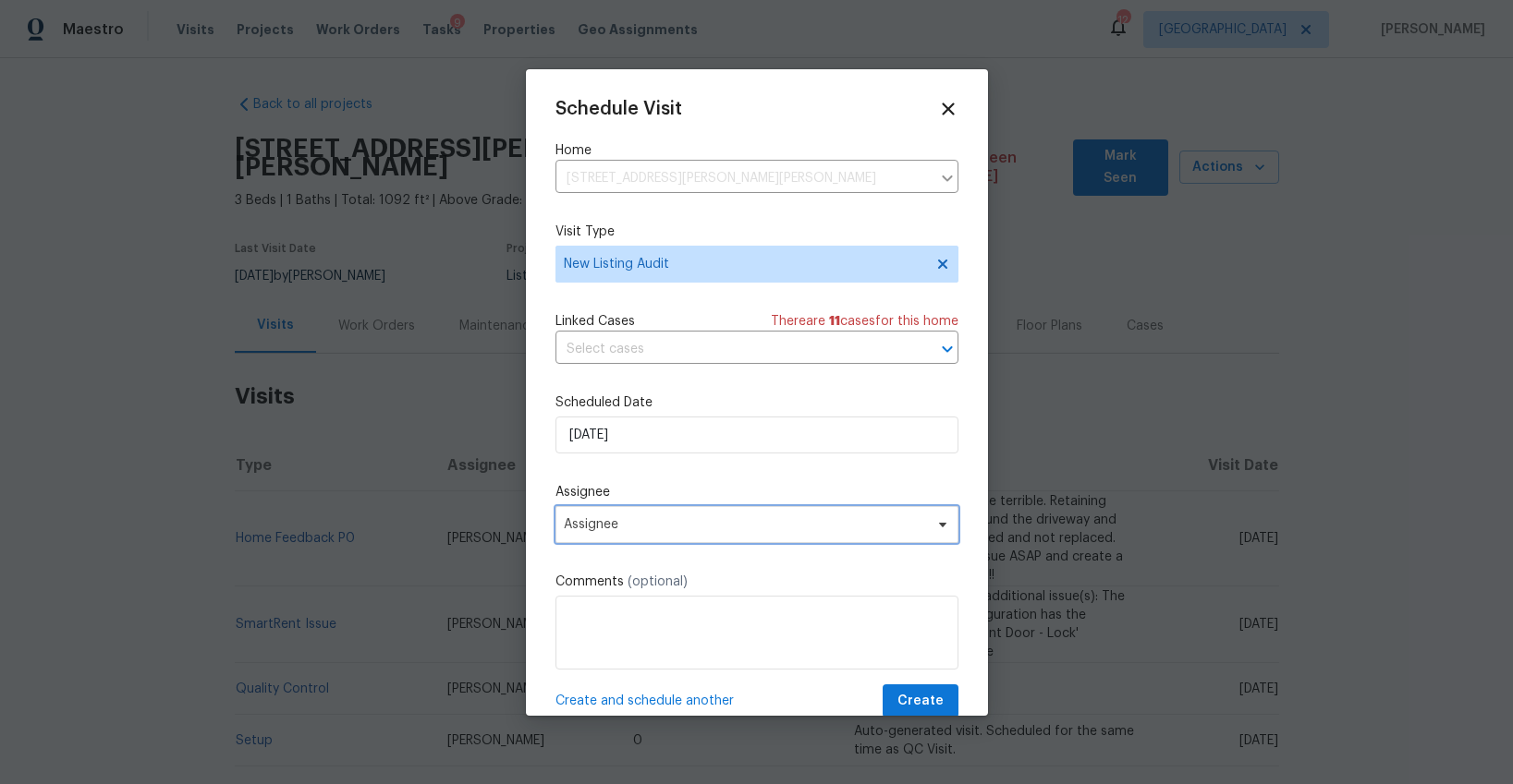
click at [624, 531] on span "Assignee" at bounding box center [744, 524] width 362 height 15
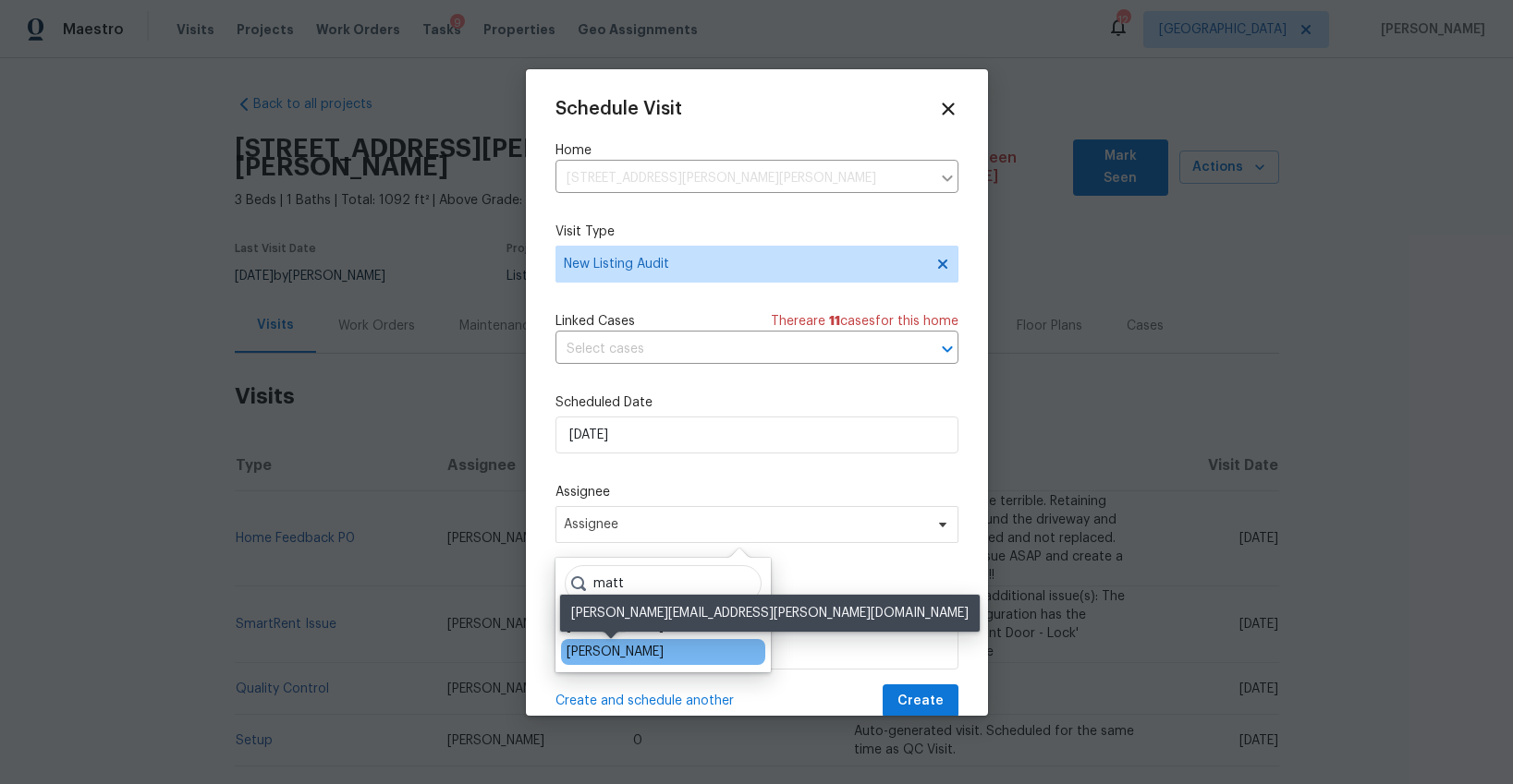
type input "matt"
click at [603, 648] on div "[PERSON_NAME]" at bounding box center [615, 651] width 97 height 19
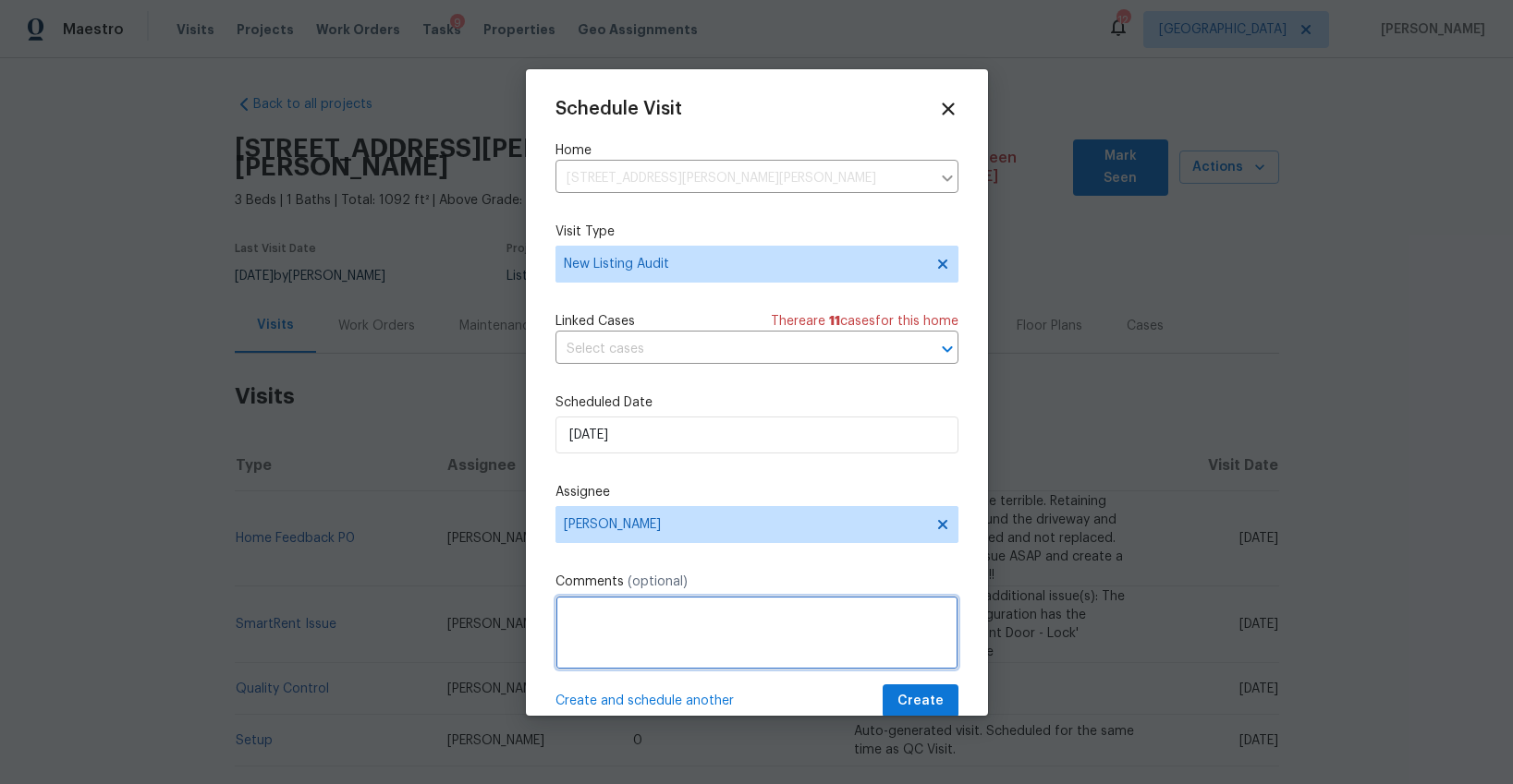
click at [603, 648] on textarea at bounding box center [756, 633] width 403 height 74
type textarea "review early feedback as well."
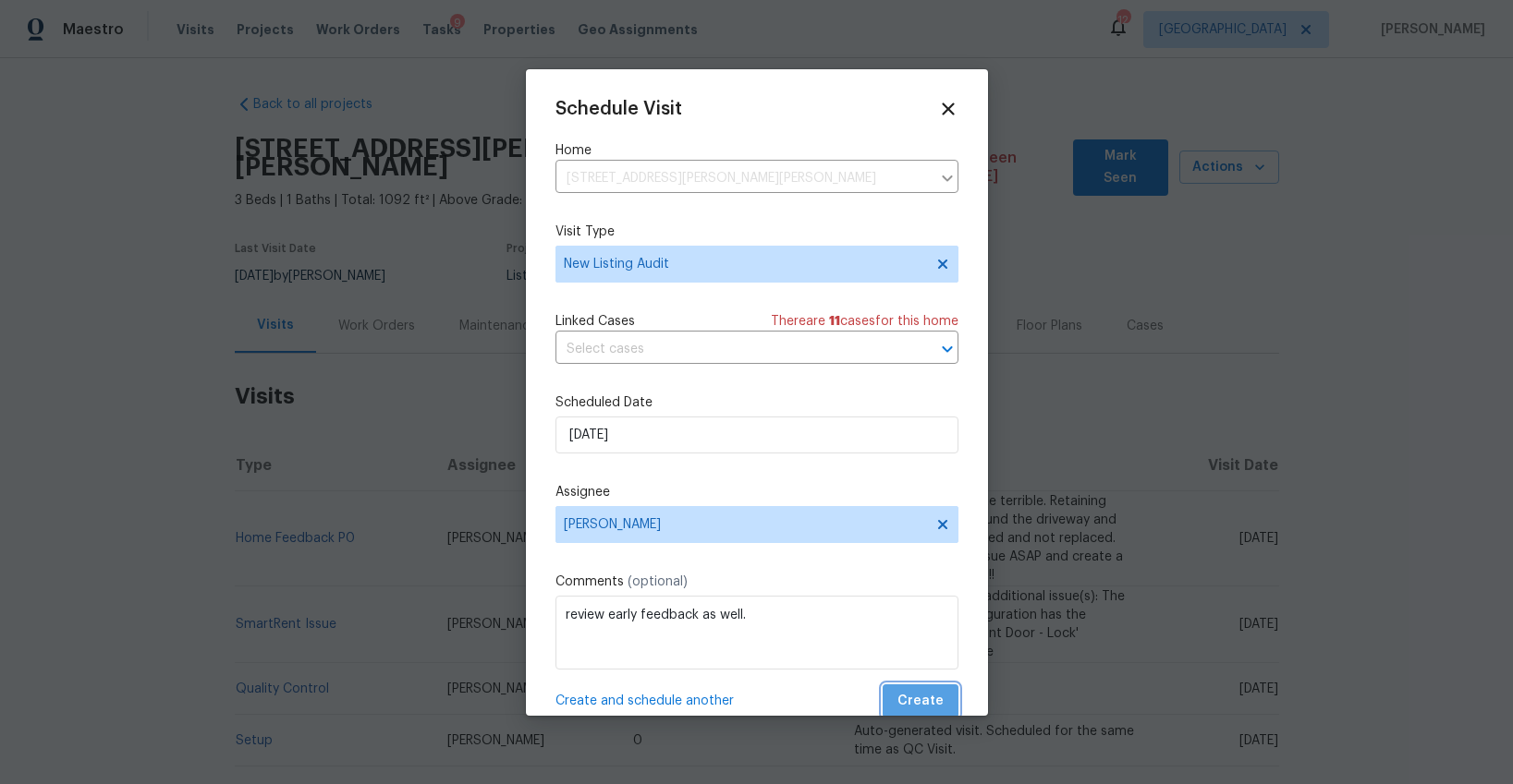
click at [941, 698] on span "Create" at bounding box center [920, 702] width 46 height 23
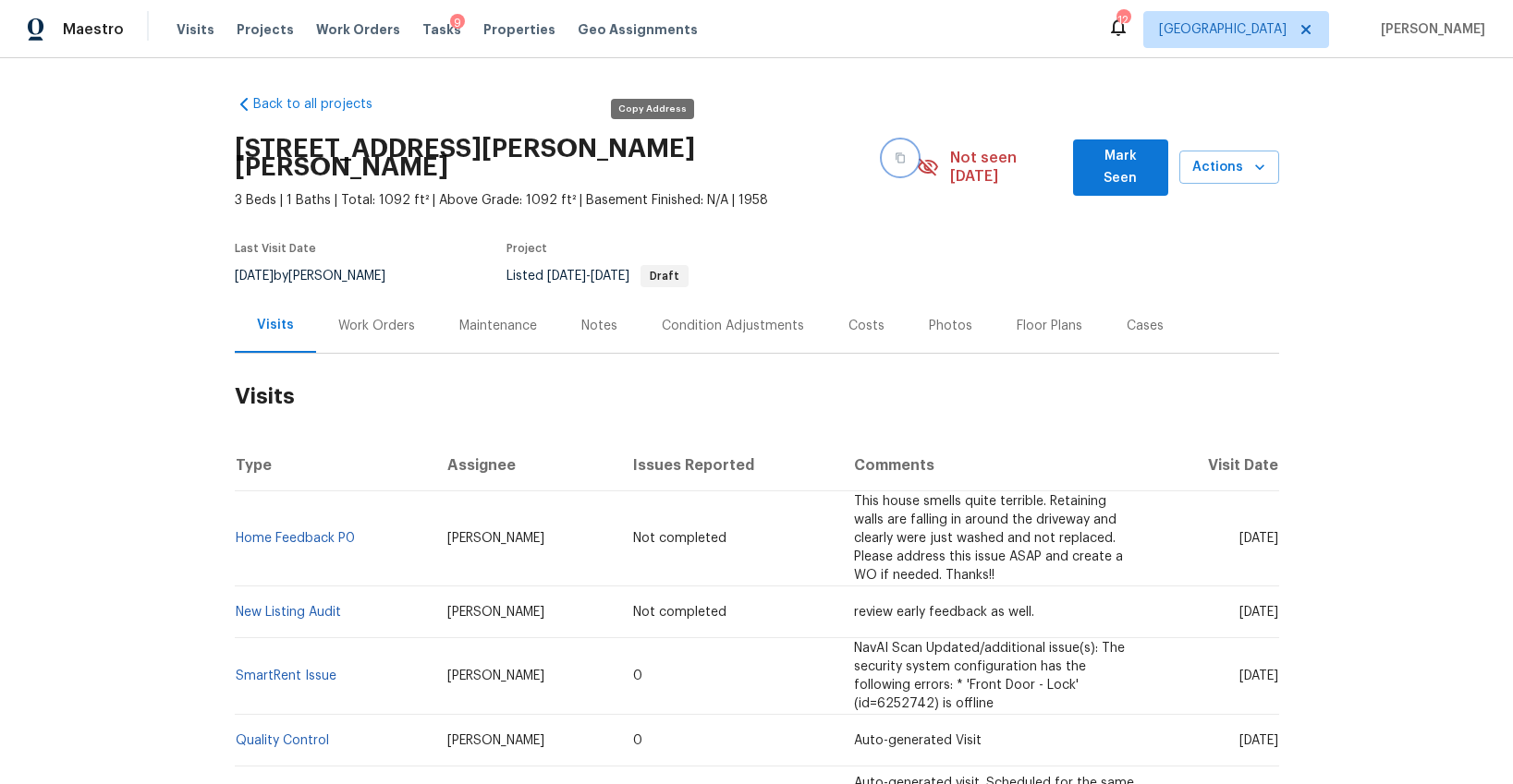
click at [895, 152] on icon "button" at bounding box center [899, 157] width 11 height 11
click at [188, 32] on span "Visits" at bounding box center [195, 29] width 38 height 19
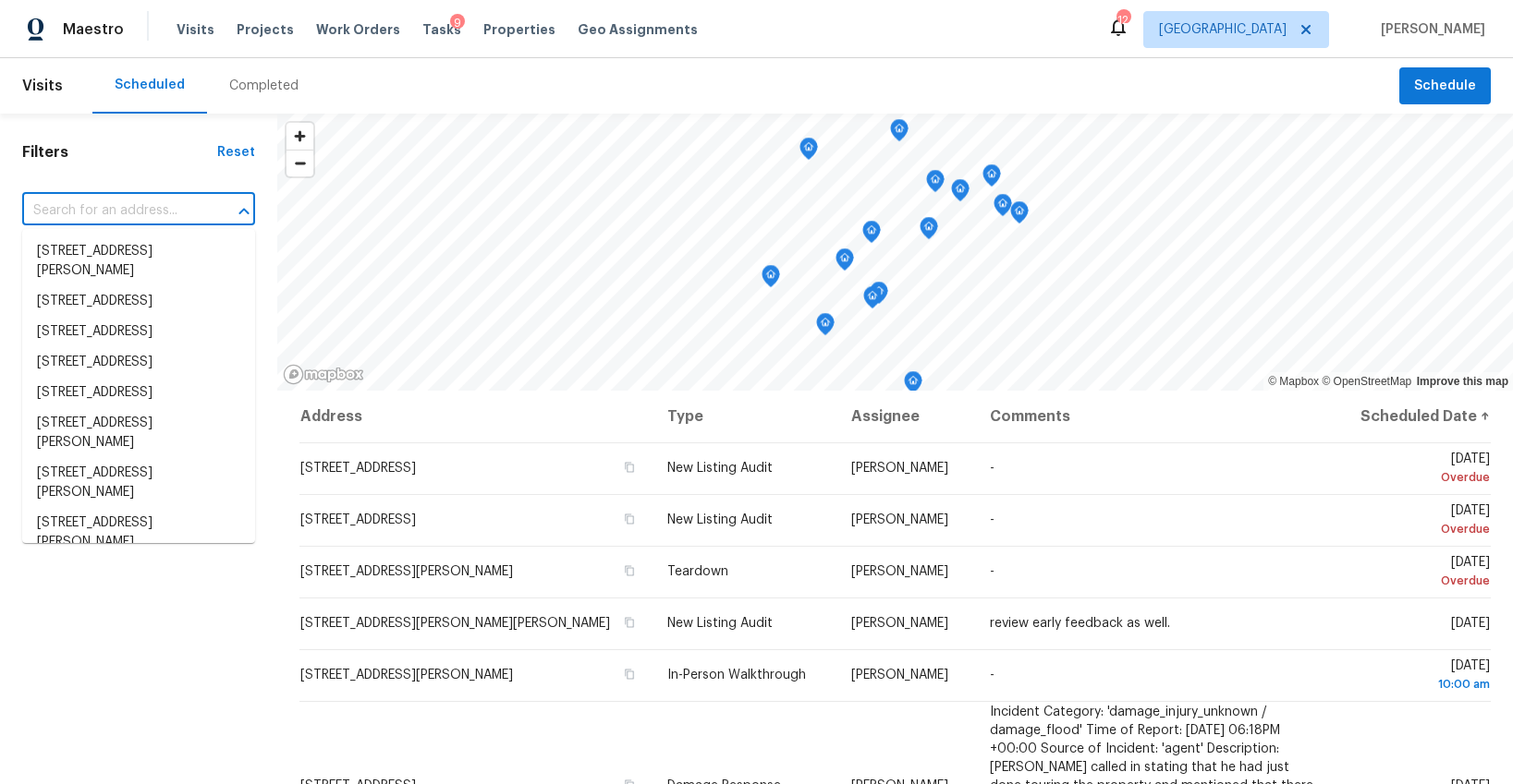
click at [96, 214] on input "text" at bounding box center [113, 211] width 181 height 28
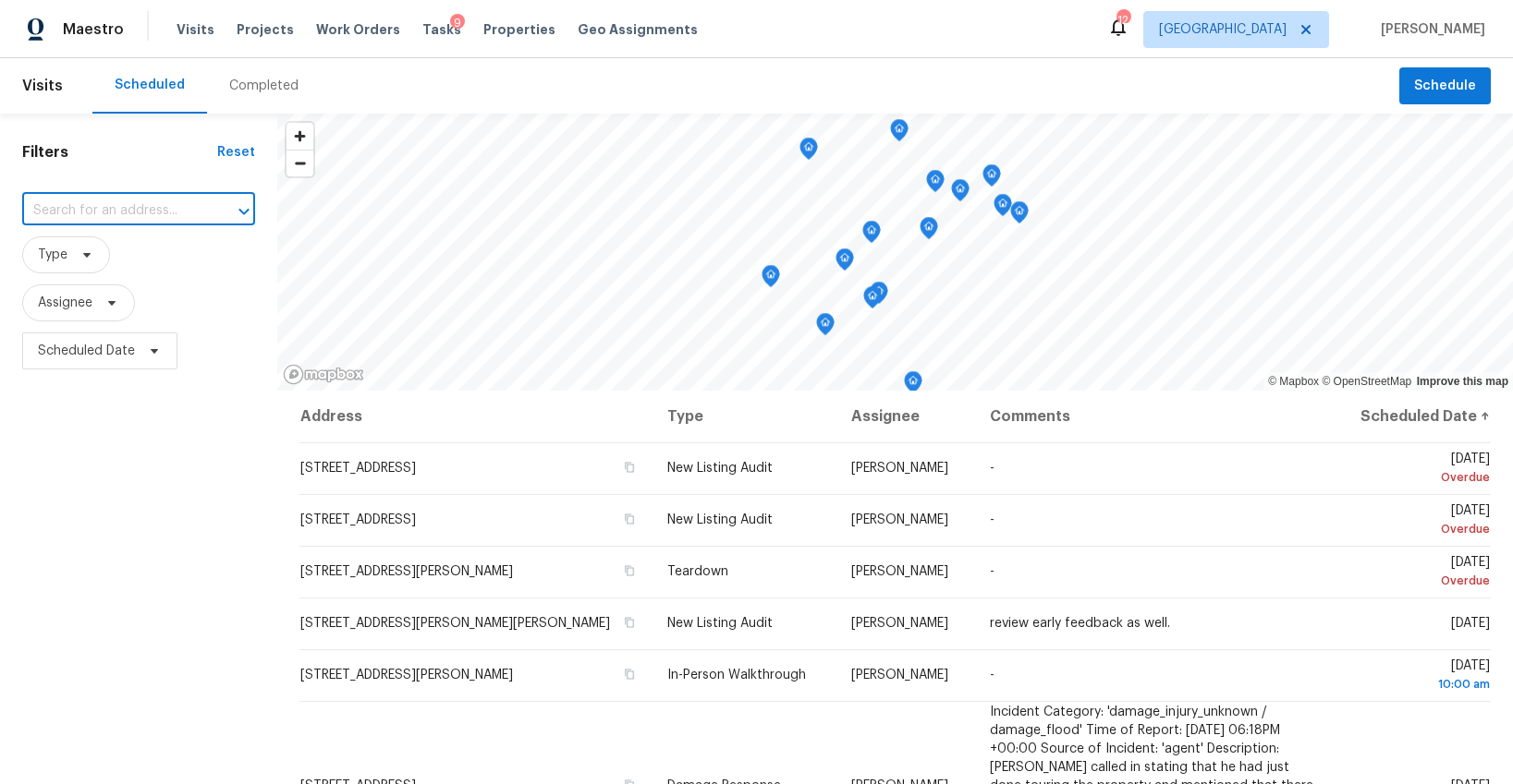
paste input "1426 Burr St, St. Paul, MN 55130"
type input "1426 Burr St, St. Paul, MN 55130"
click at [152, 249] on li "1426 Burr St, St. Paul, MN 55130" at bounding box center [139, 261] width 233 height 50
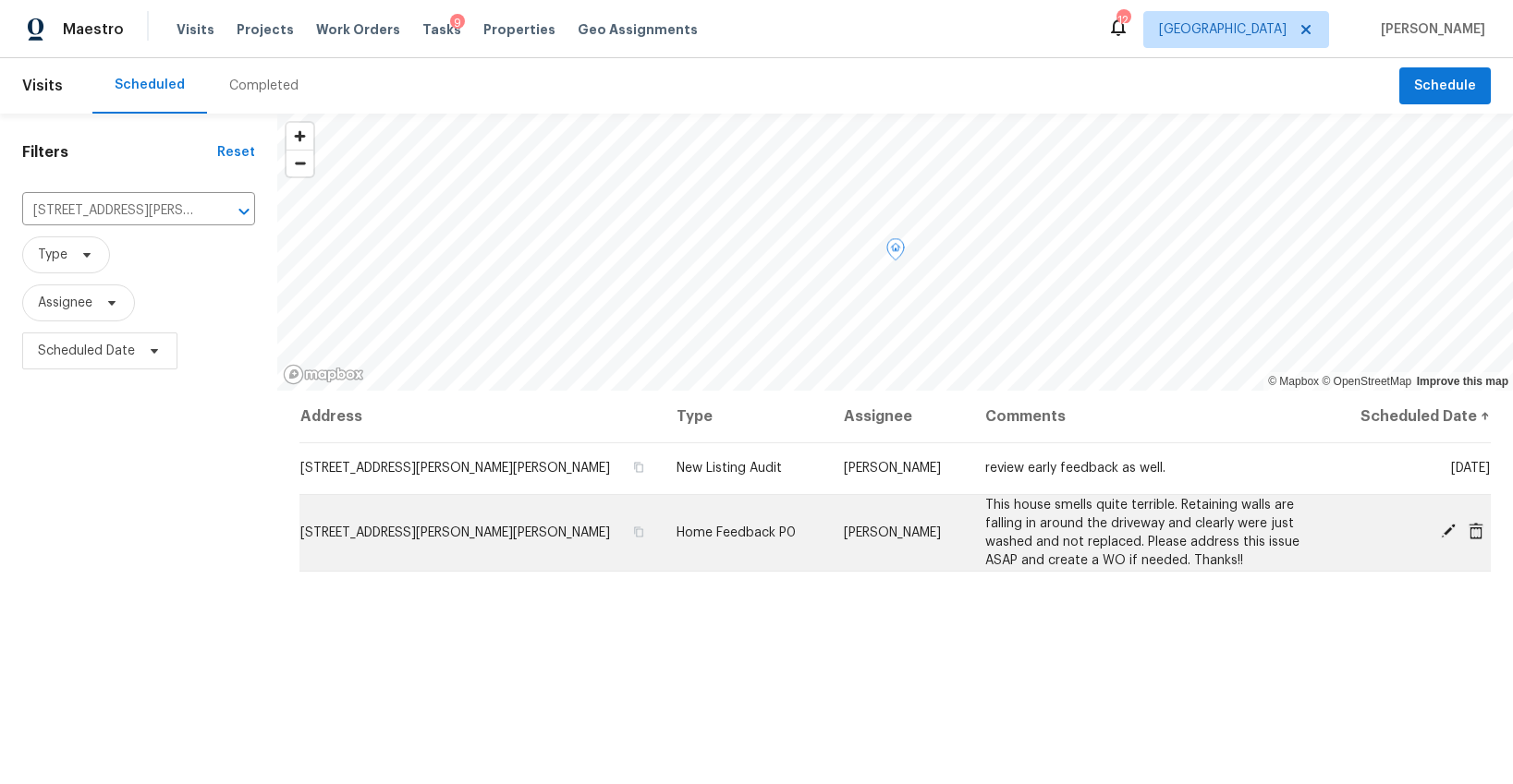
click at [1446, 530] on icon at bounding box center [1448, 530] width 15 height 15
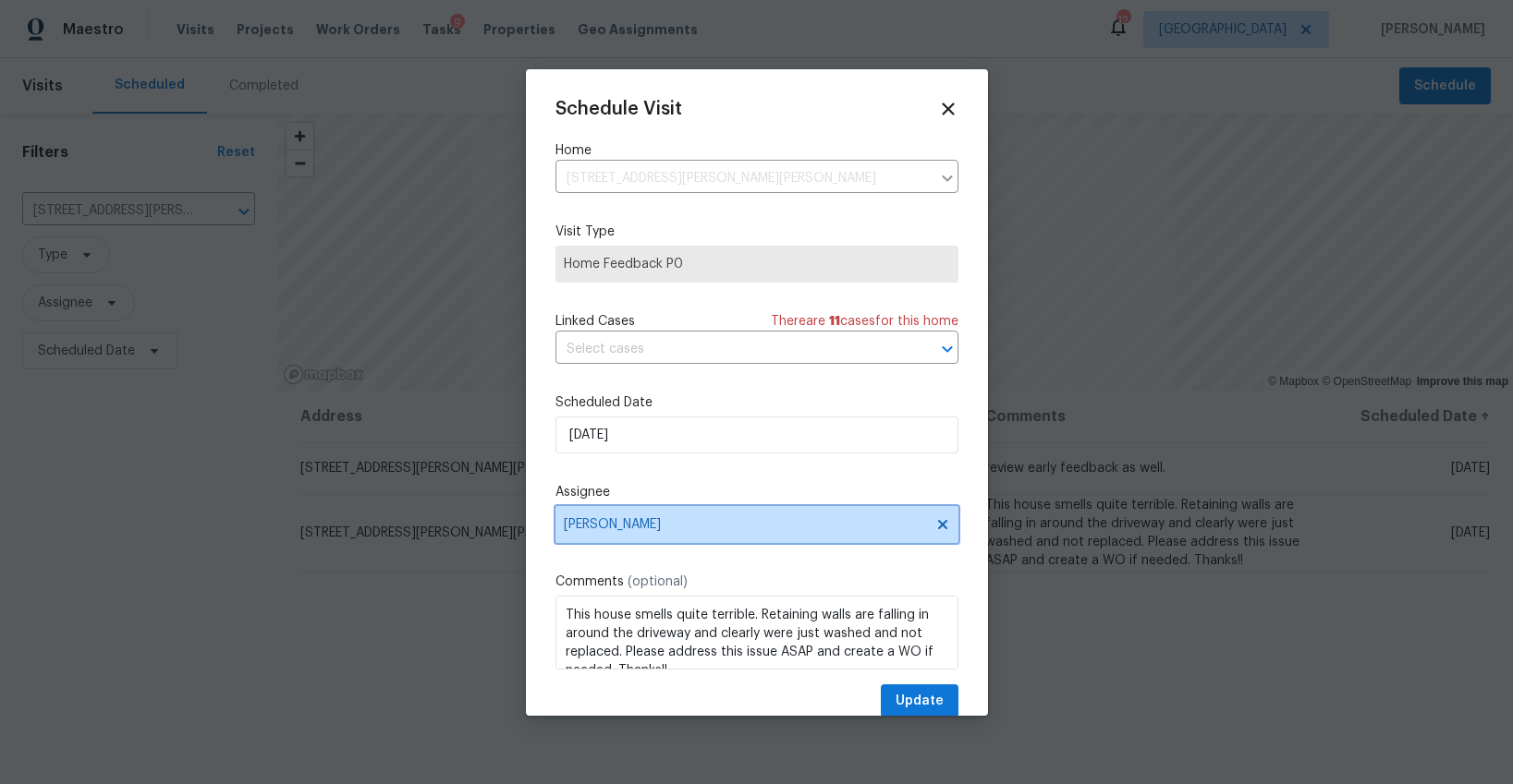
click at [671, 522] on span "Jeffrey Lenz" at bounding box center [744, 524] width 362 height 15
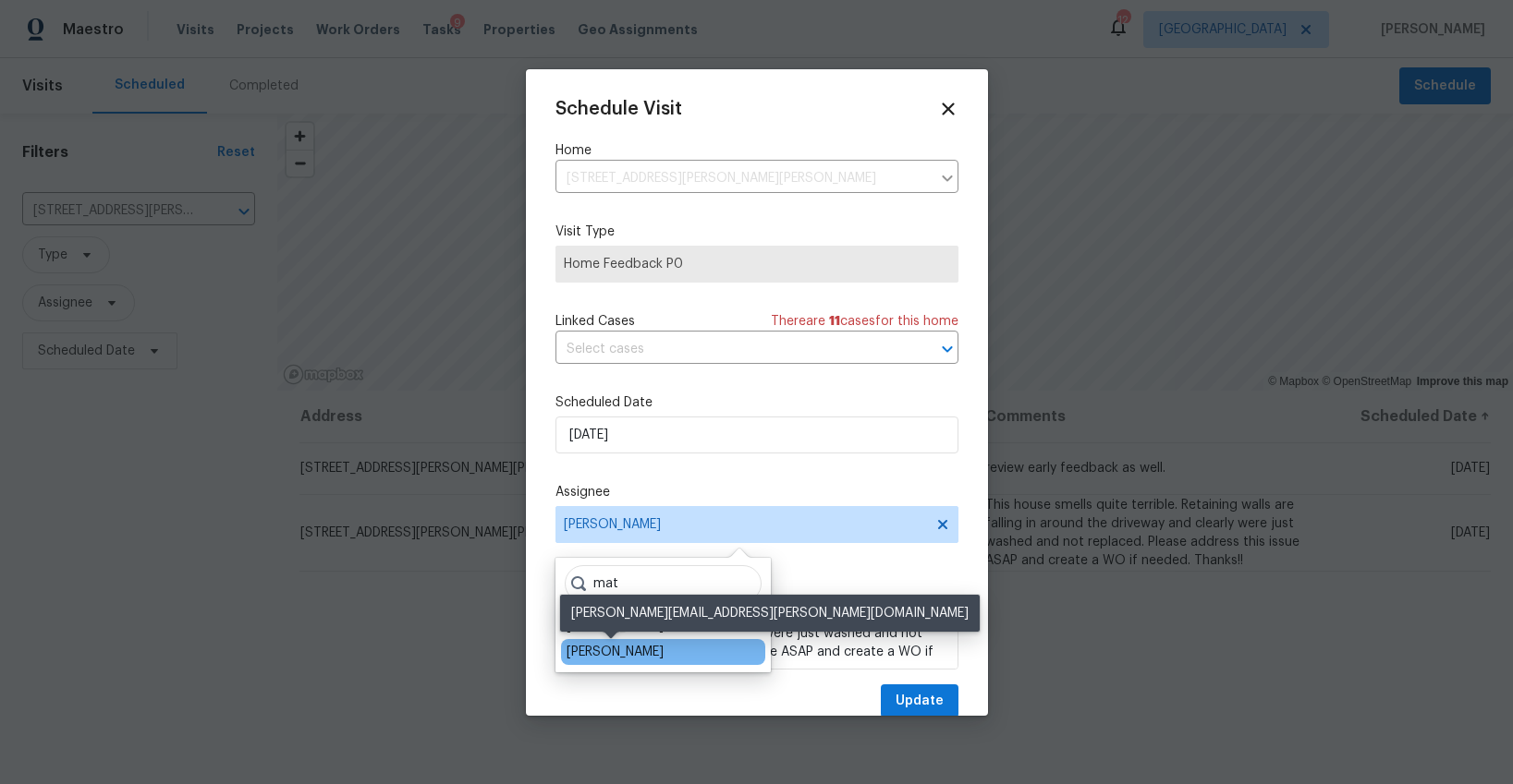
type input "mat"
click at [638, 648] on div "[PERSON_NAME]" at bounding box center [615, 651] width 97 height 19
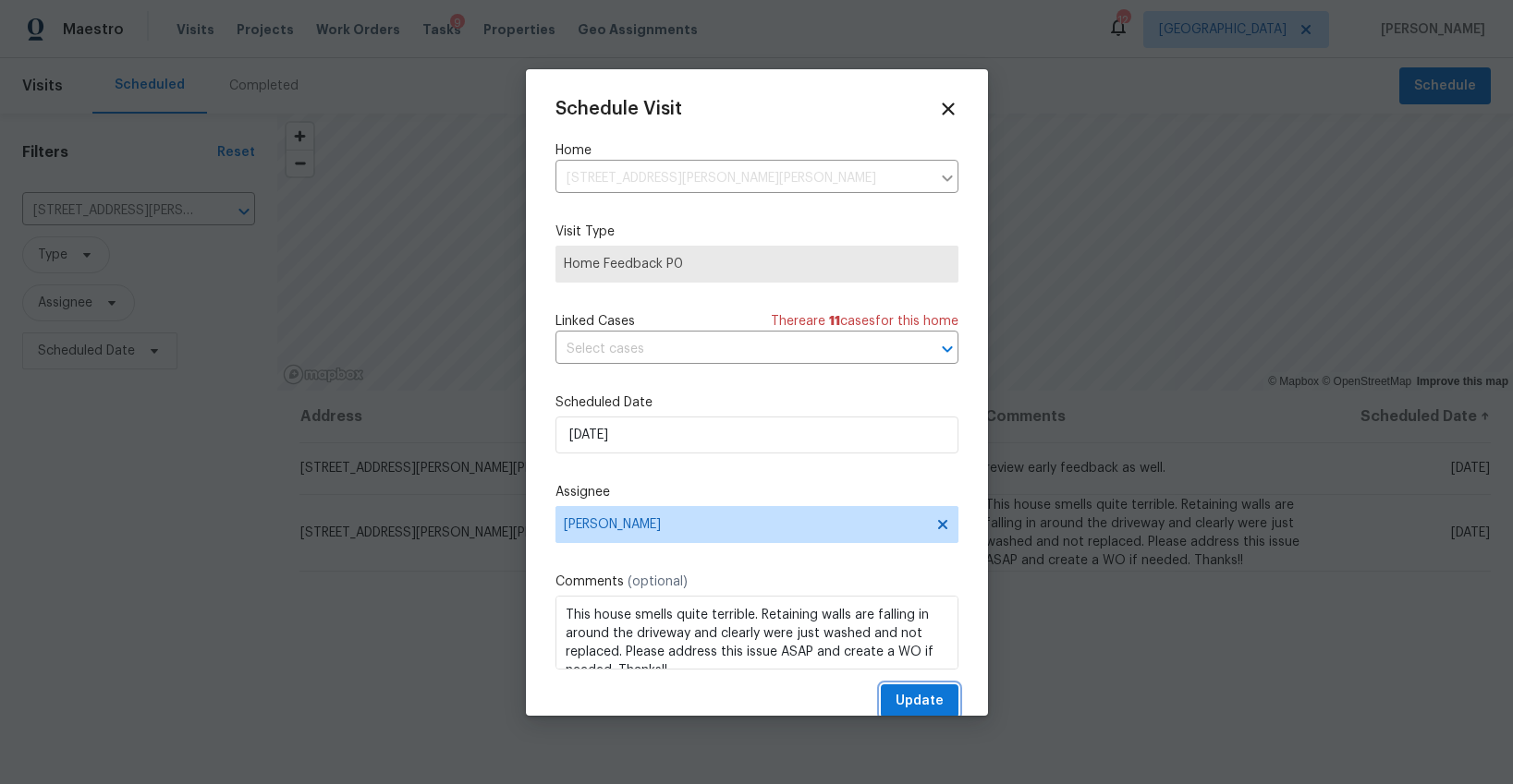
click at [937, 699] on span "Update" at bounding box center [919, 702] width 48 height 23
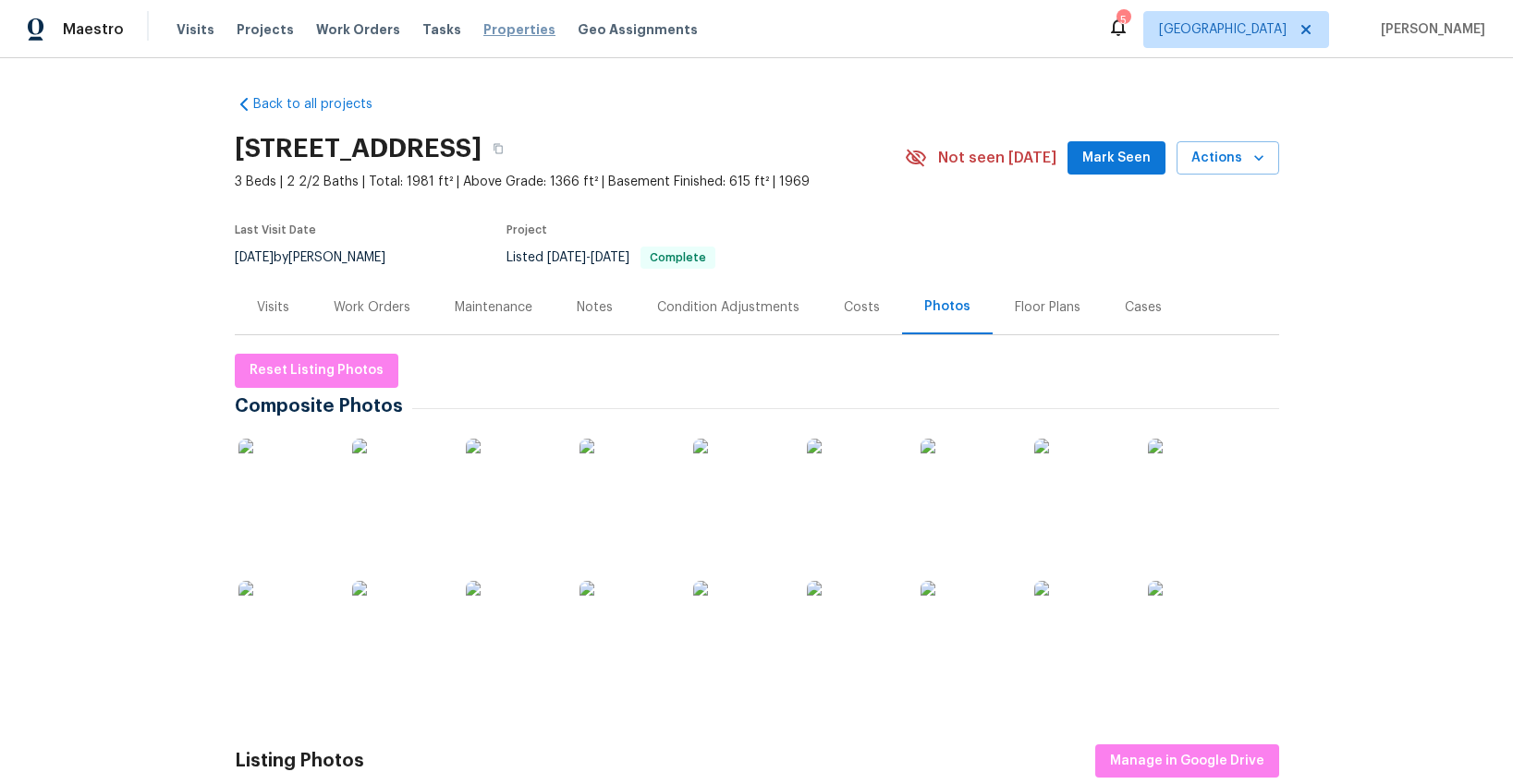
click at [483, 30] on span "Properties" at bounding box center [519, 29] width 72 height 19
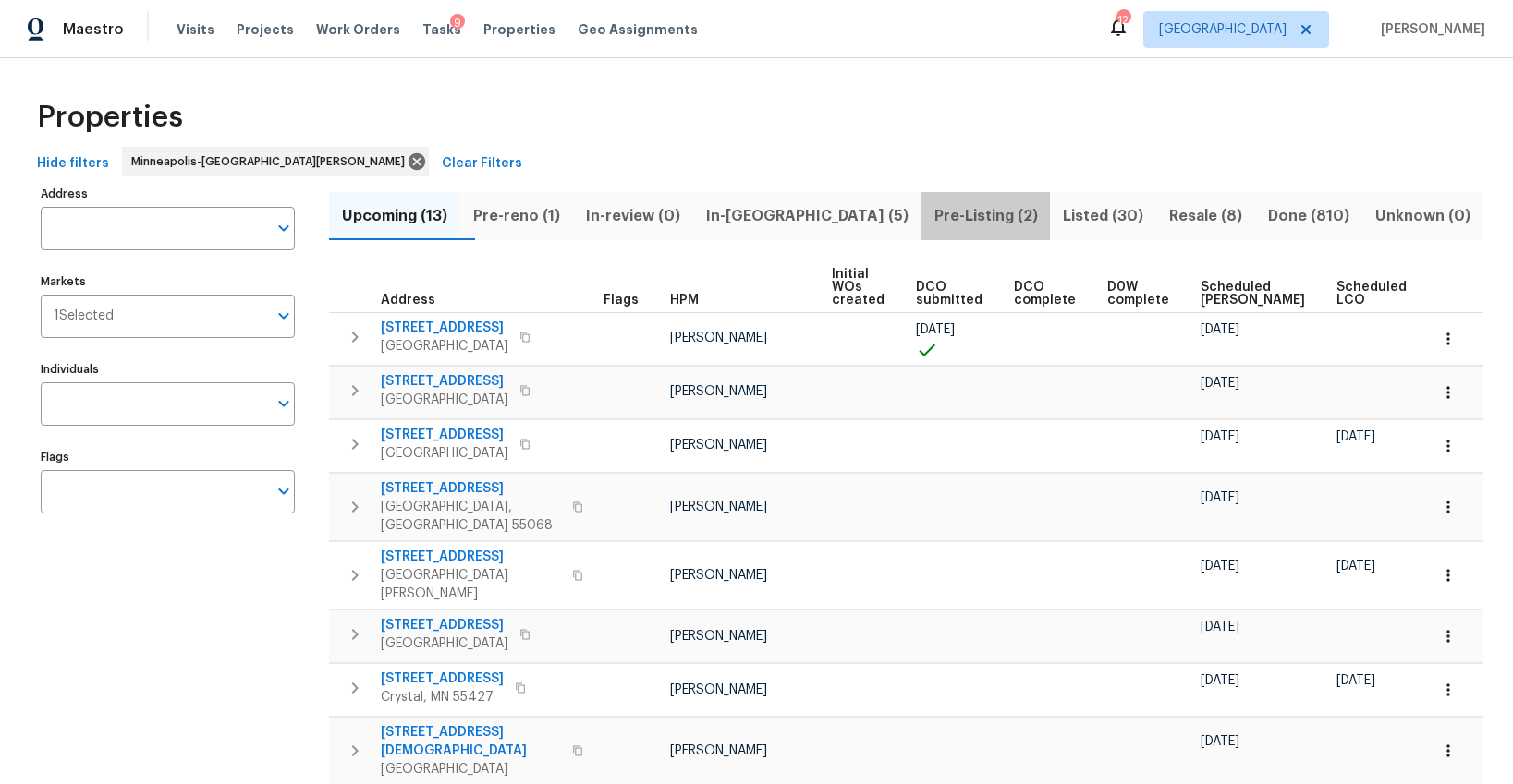
click at [933, 219] on span "Pre-Listing (2)" at bounding box center [986, 216] width 107 height 26
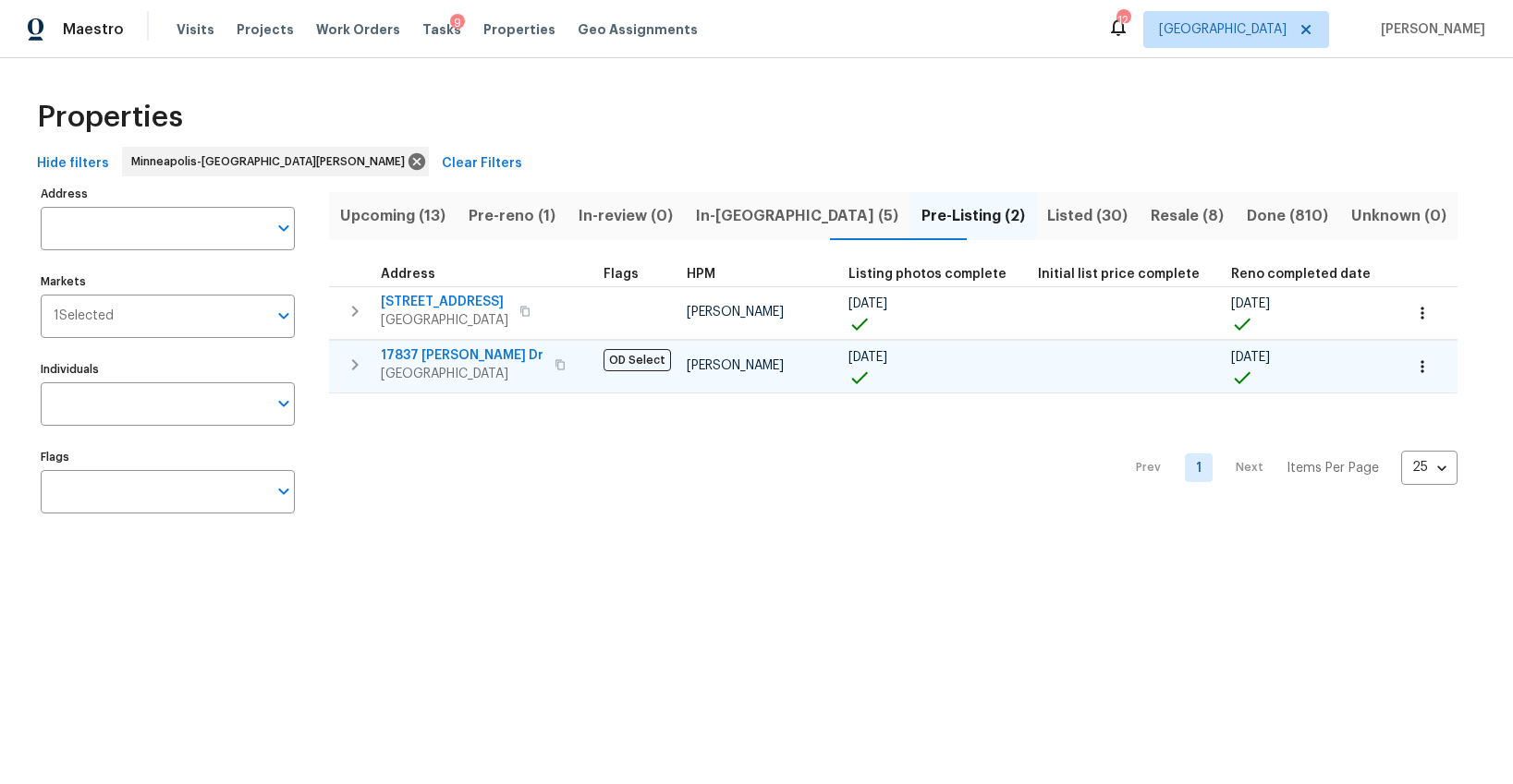
click at [354, 364] on icon "button" at bounding box center [354, 365] width 22 height 22
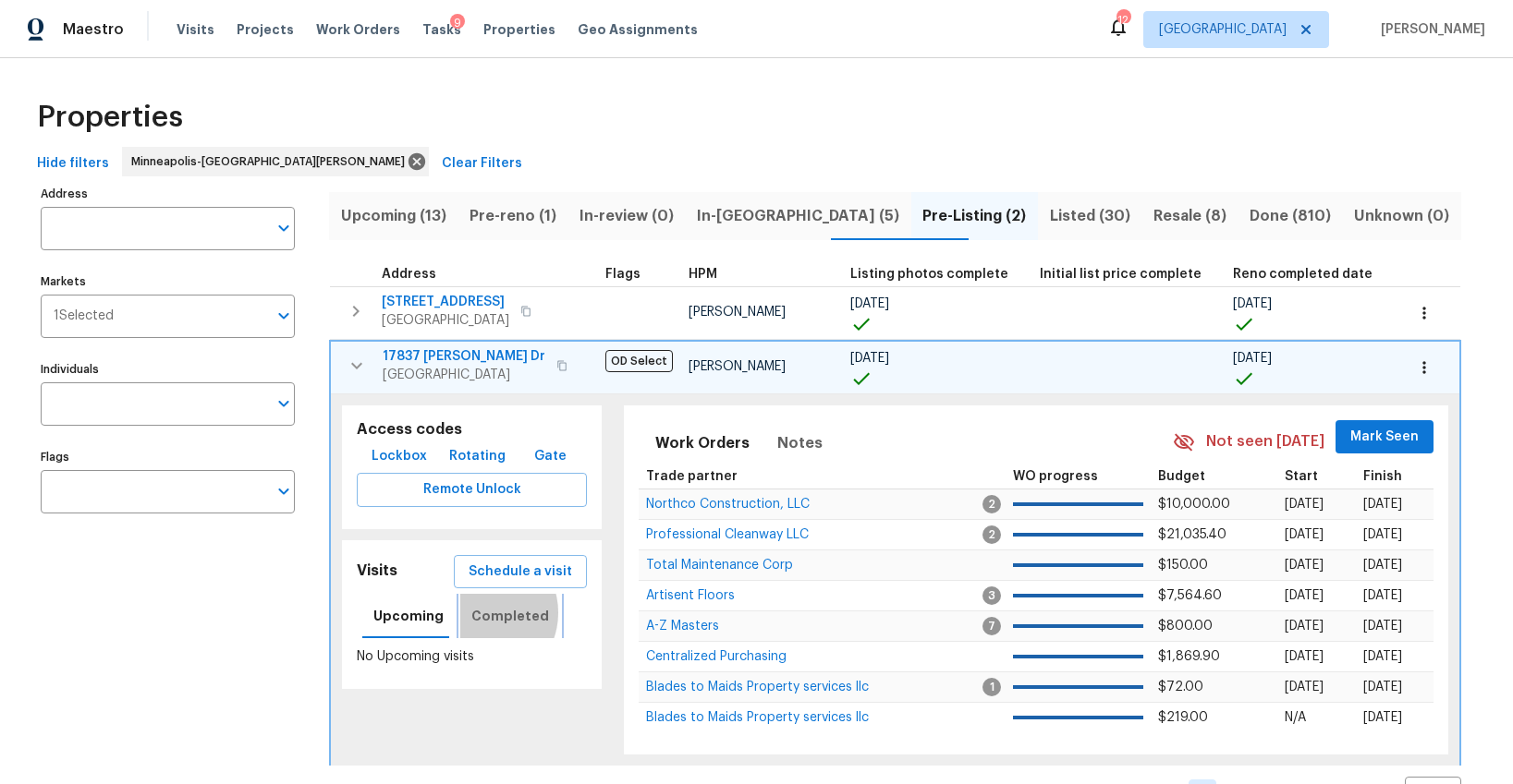
click at [477, 612] on span "Completed" at bounding box center [510, 616] width 78 height 23
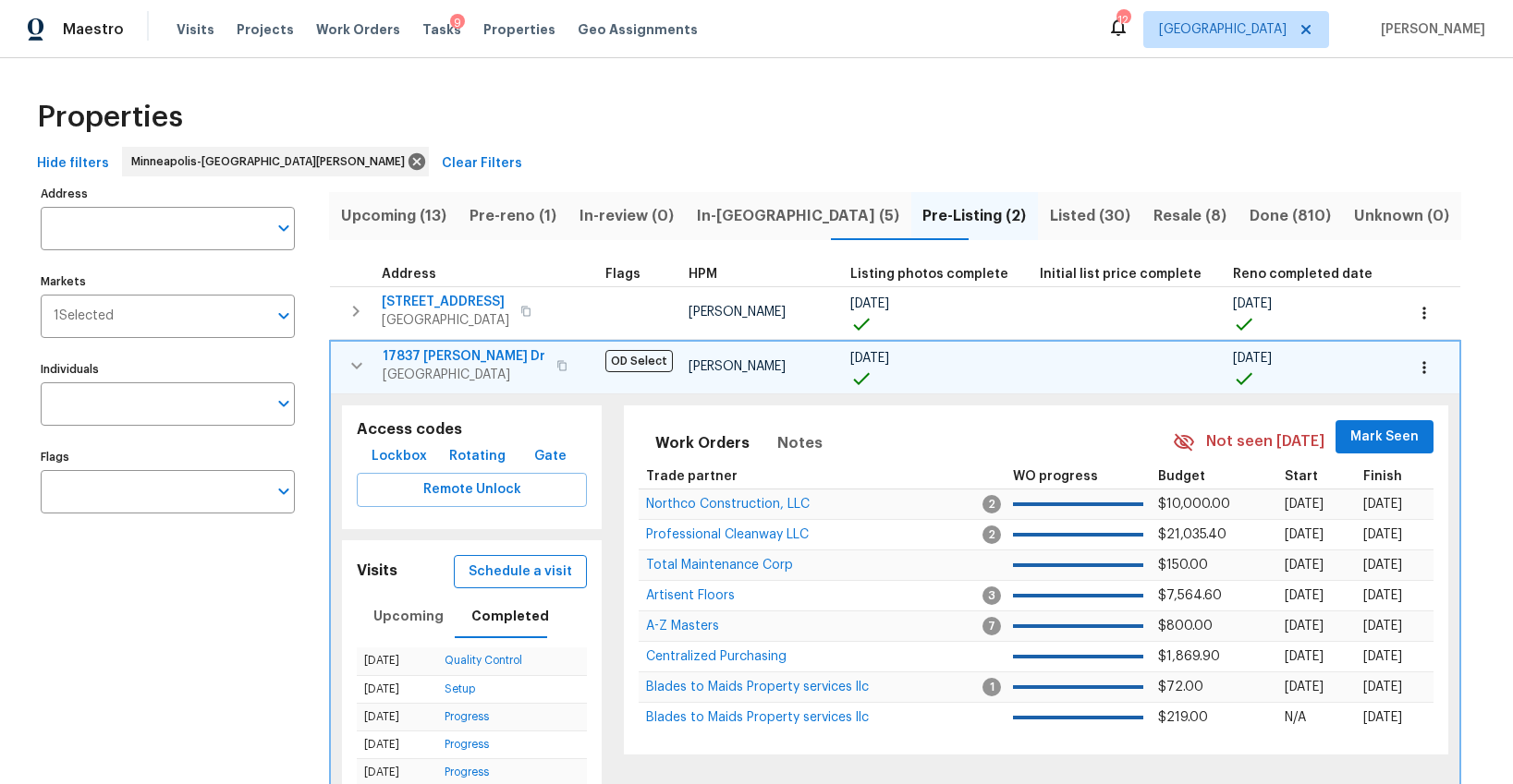
click at [477, 571] on span "Schedule a visit" at bounding box center [520, 572] width 103 height 23
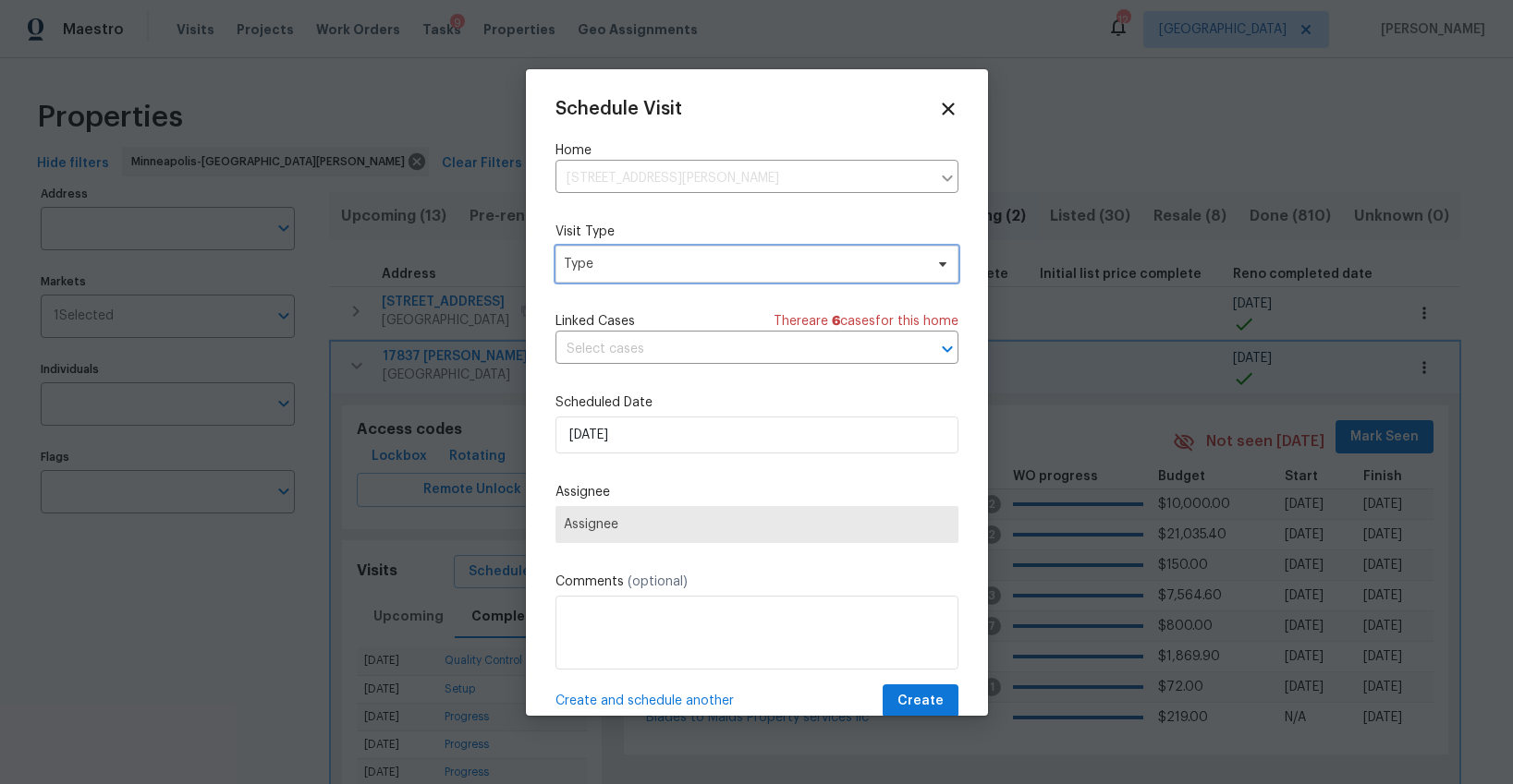
click at [604, 259] on span "Type" at bounding box center [743, 263] width 360 height 19
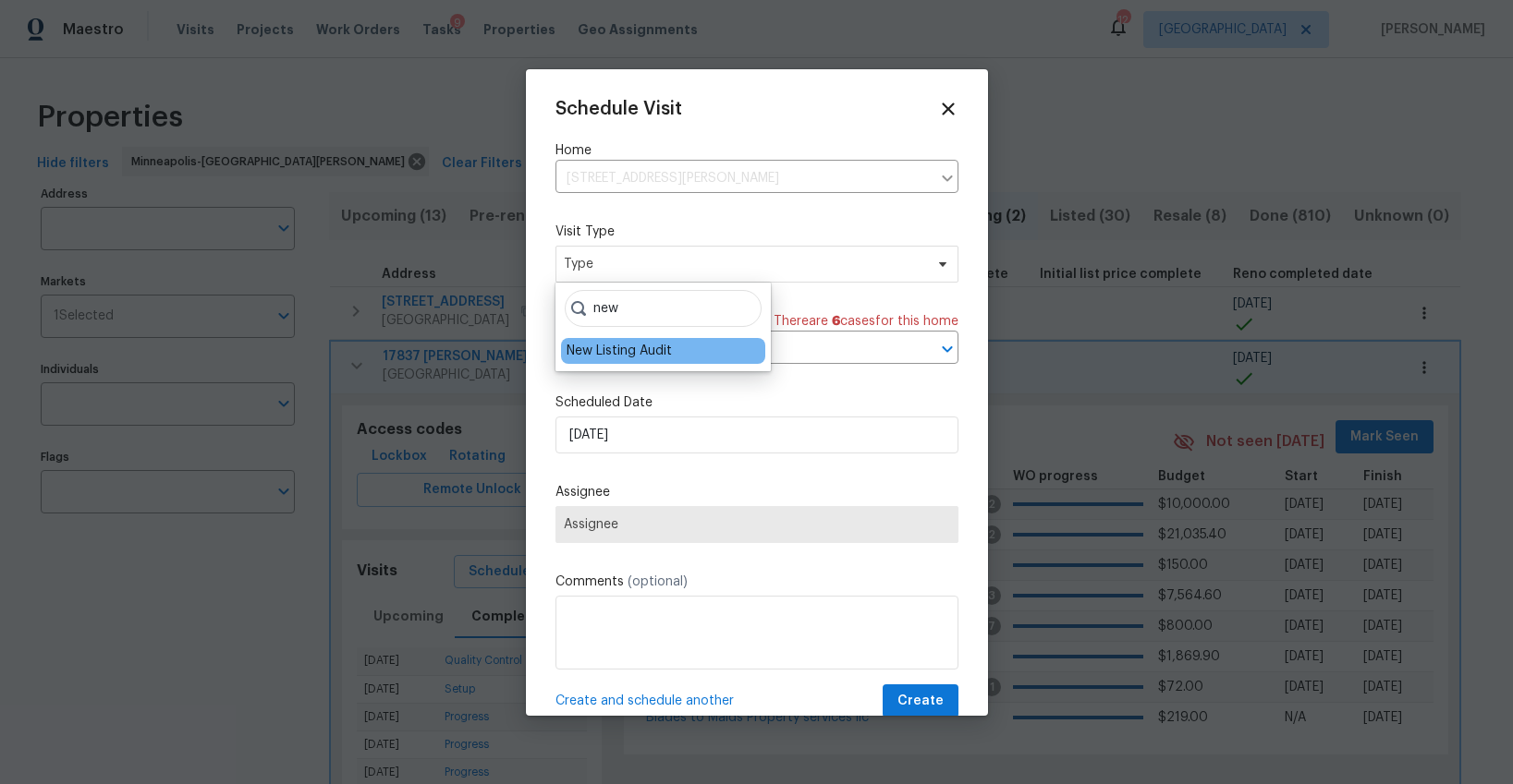
type input "new"
click at [619, 354] on div "New Listing Audit" at bounding box center [619, 351] width 105 height 19
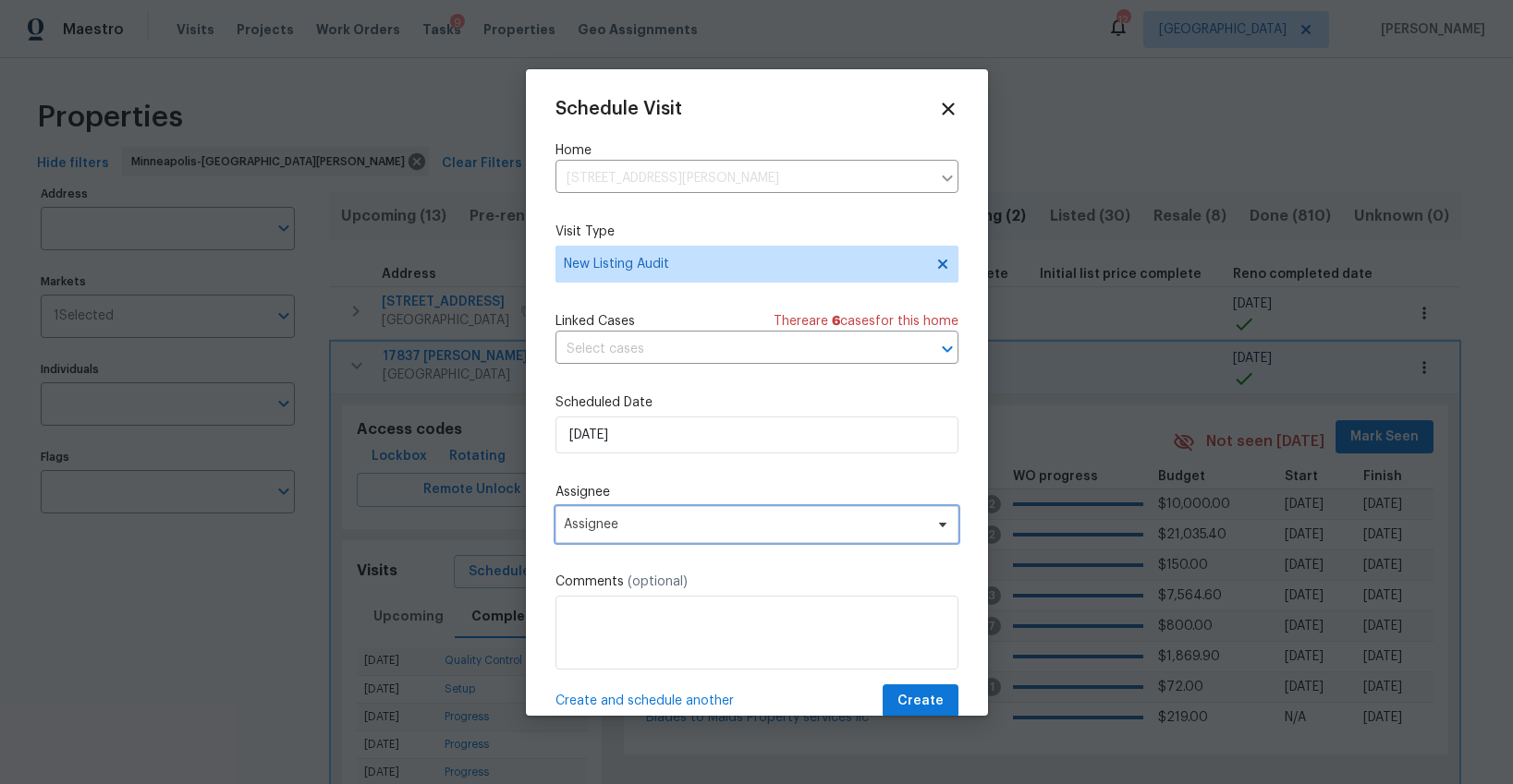
click at [635, 533] on span "Assignee" at bounding box center [756, 525] width 403 height 37
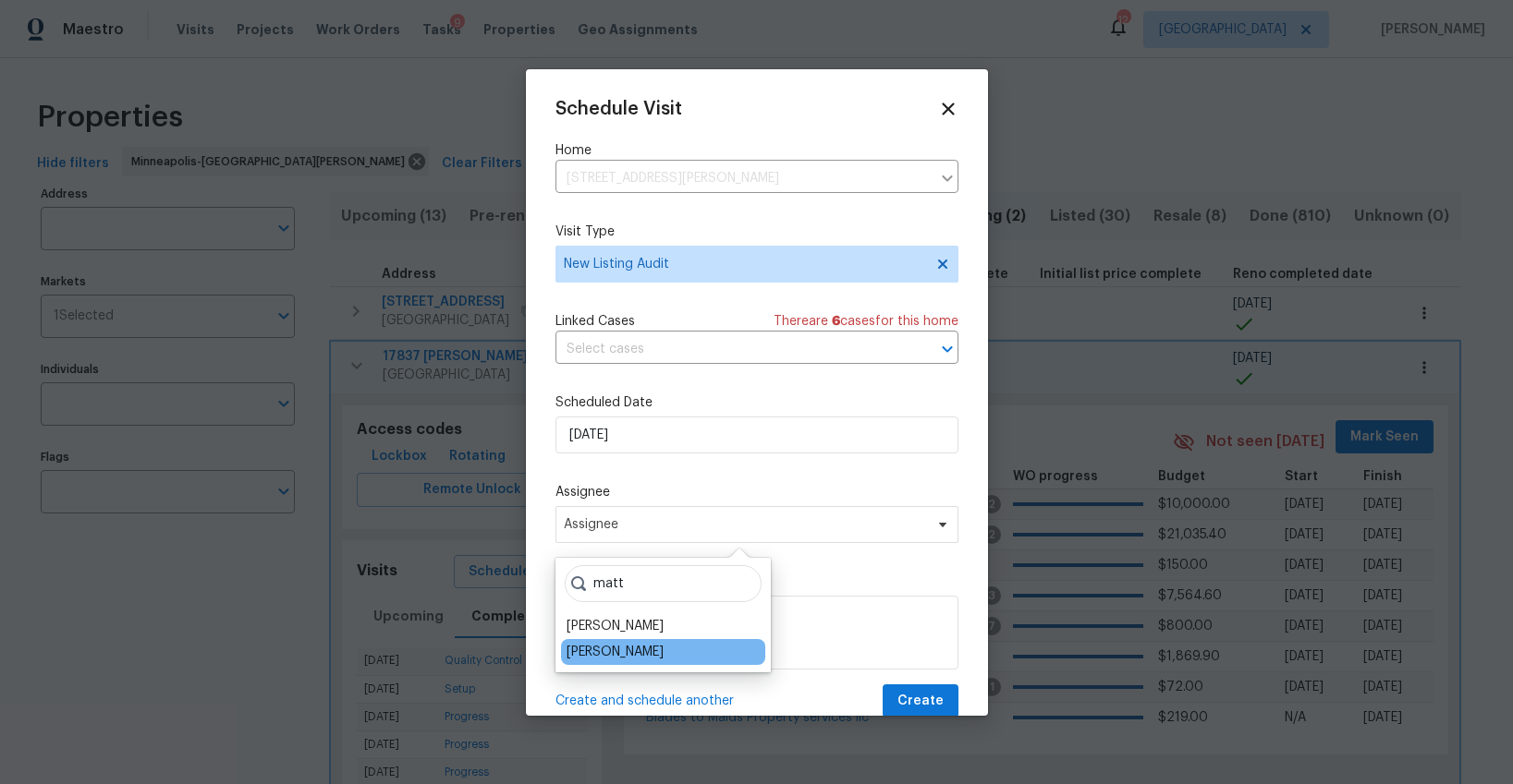
type input "matt"
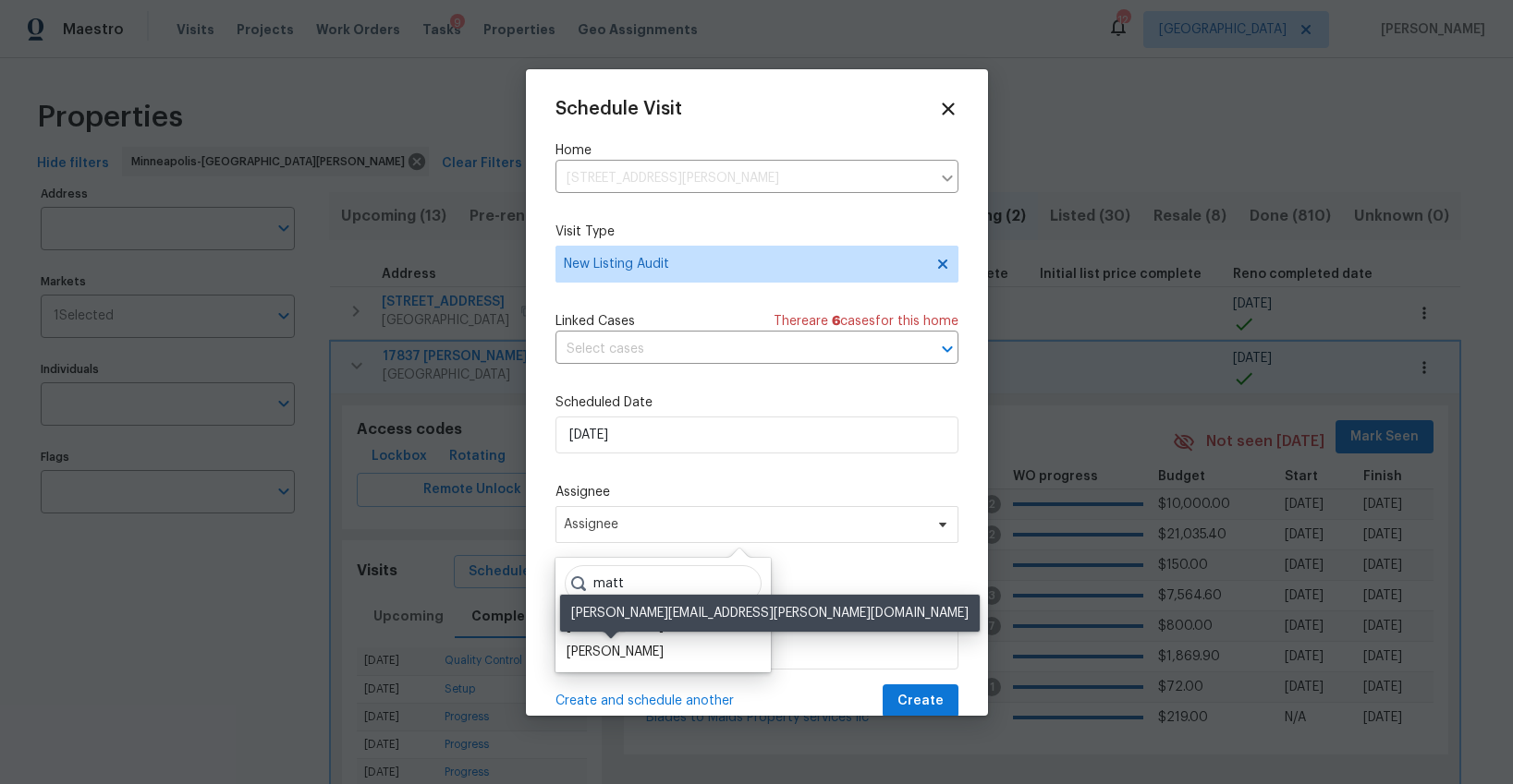
click at [640, 645] on div "[PERSON_NAME]" at bounding box center [615, 651] width 97 height 19
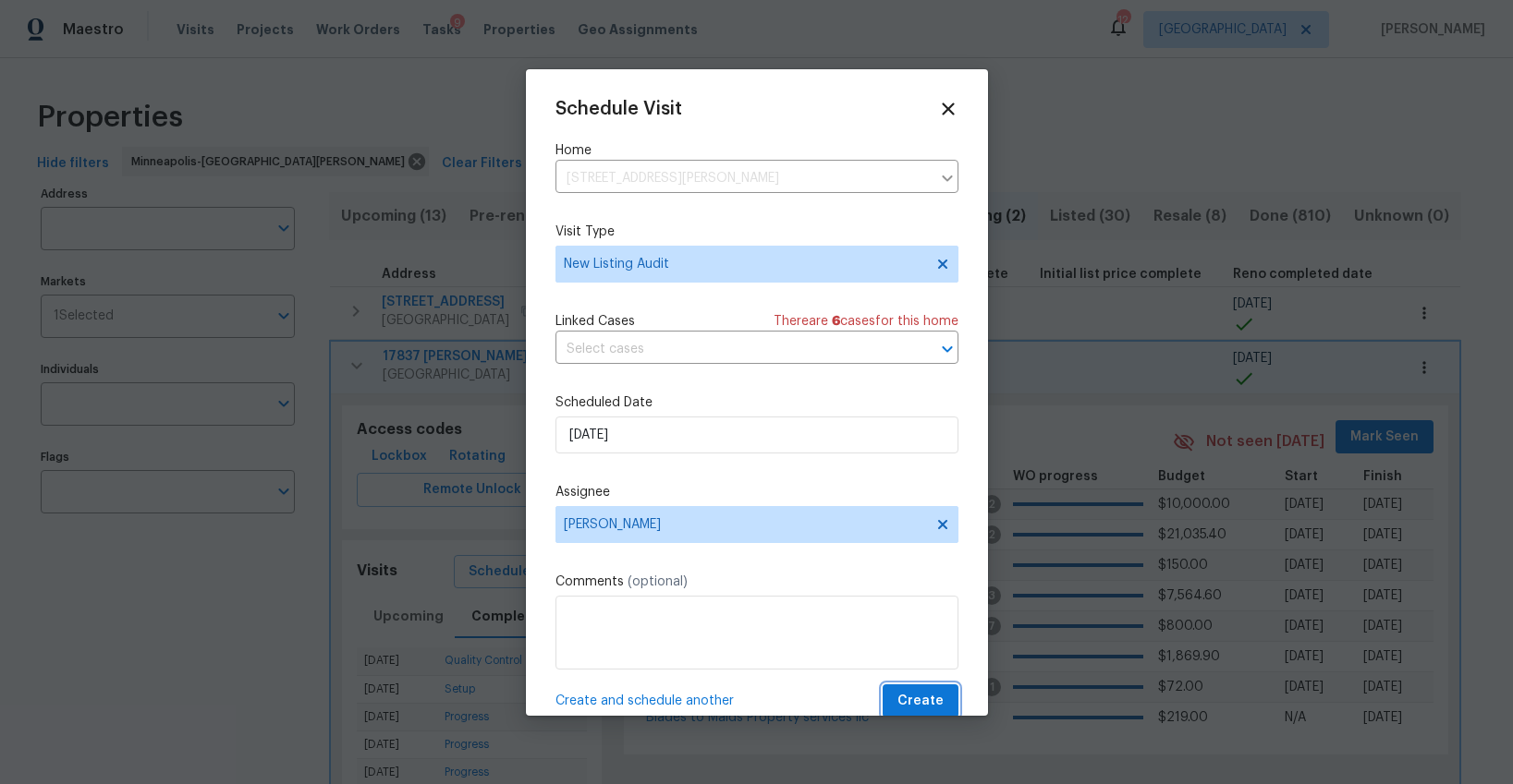
click at [891, 693] on button "Create" at bounding box center [921, 701] width 76 height 34
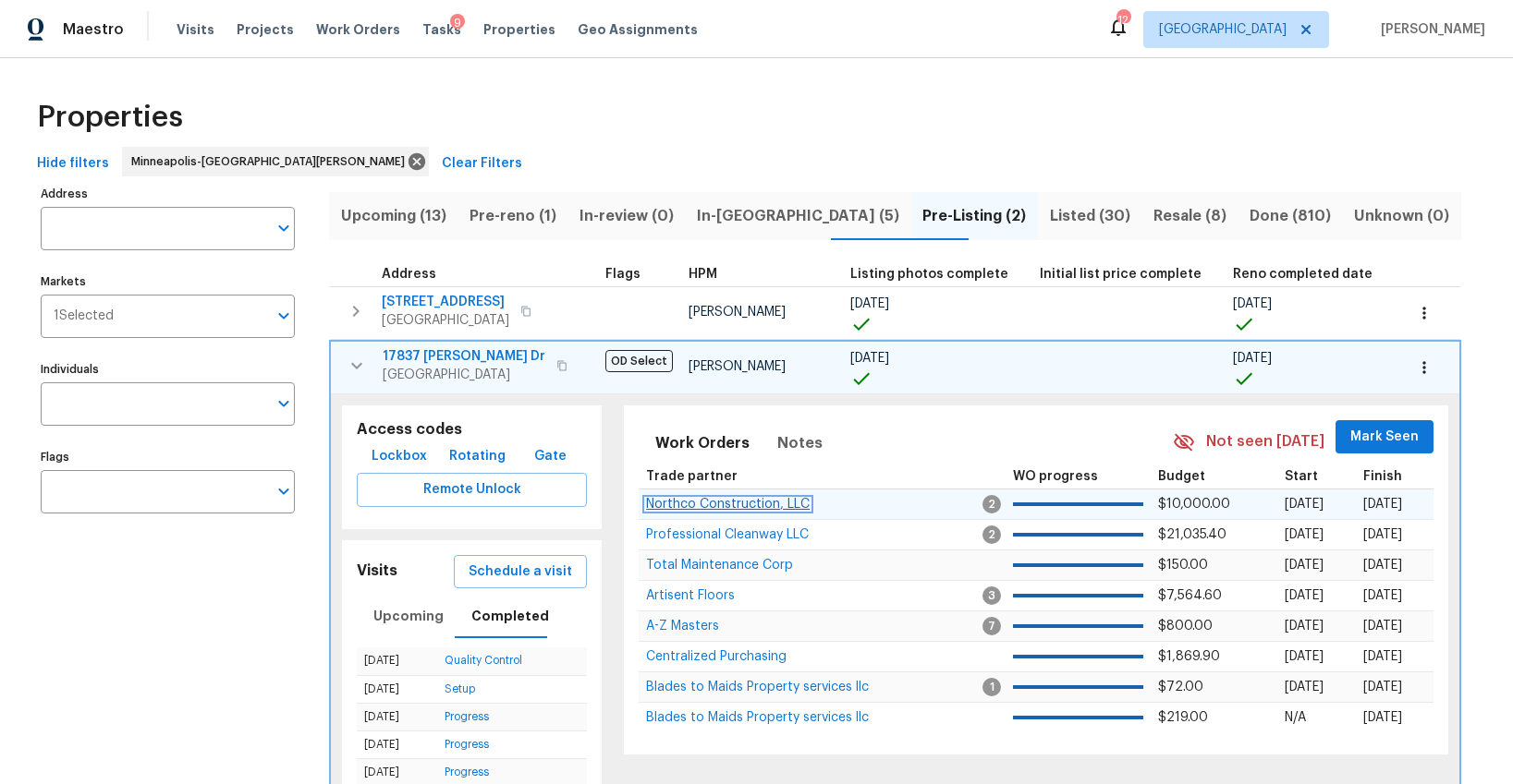
click at [699, 499] on span "Northco Construction, LLC" at bounding box center [728, 504] width 164 height 13
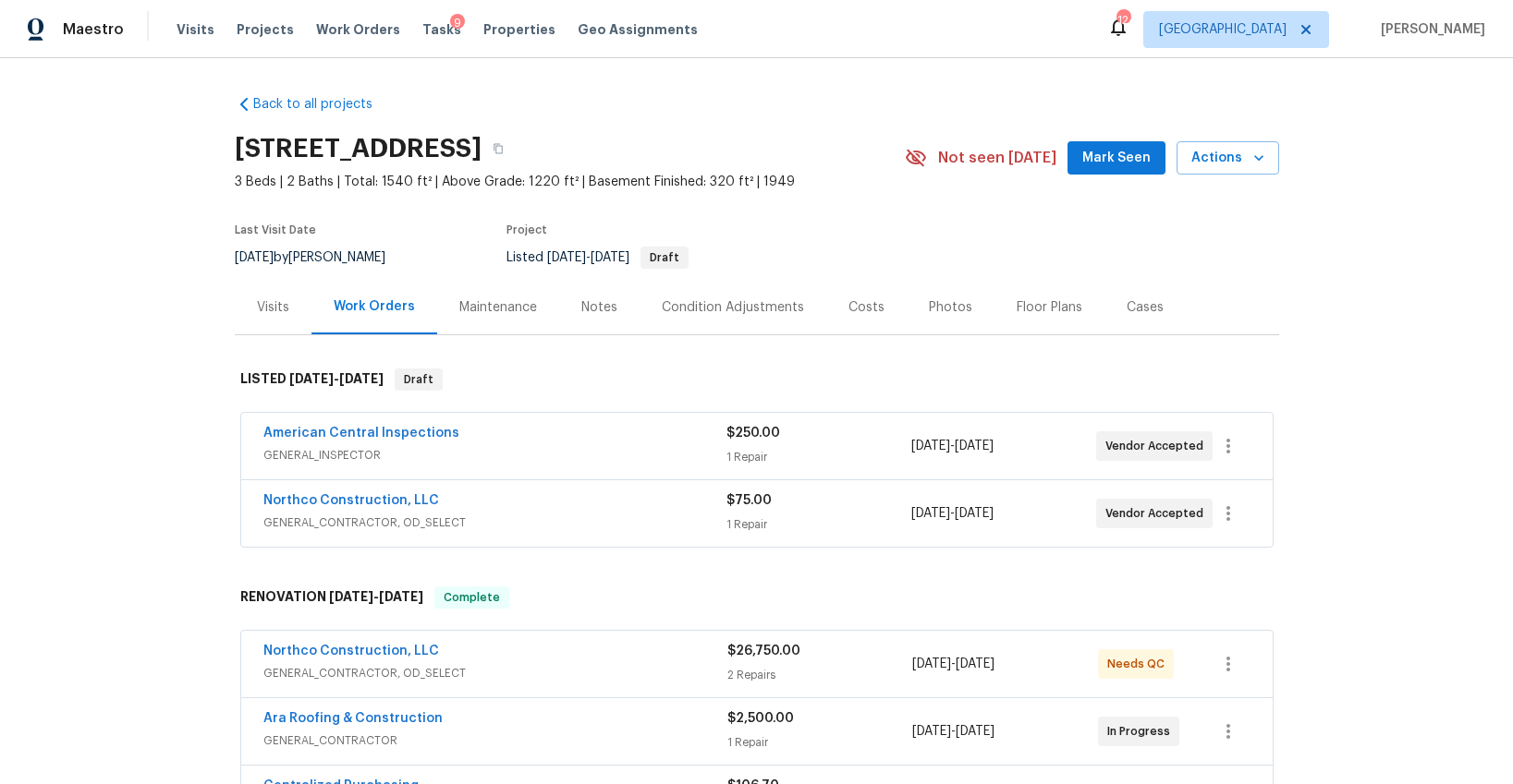
click at [261, 307] on div "Visits" at bounding box center [272, 307] width 32 height 19
